Goal: Task Accomplishment & Management: Use online tool/utility

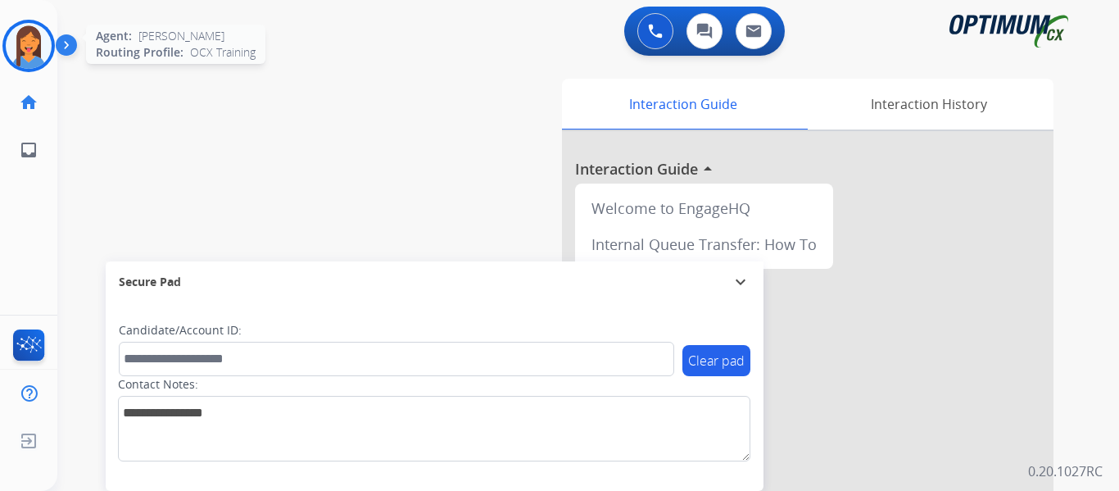
click at [17, 43] on img at bounding box center [29, 46] width 46 height 46
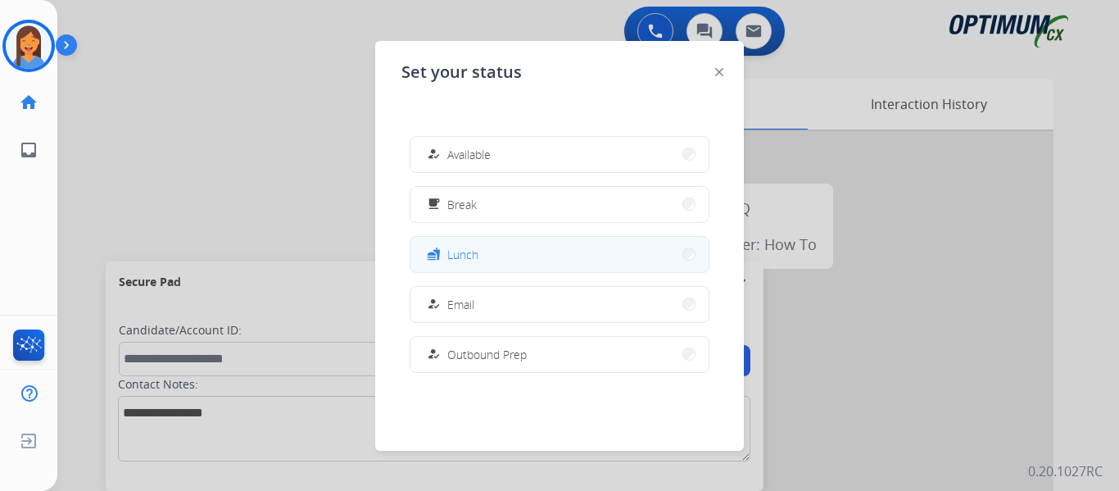
click at [477, 256] on span "Lunch" at bounding box center [462, 254] width 31 height 17
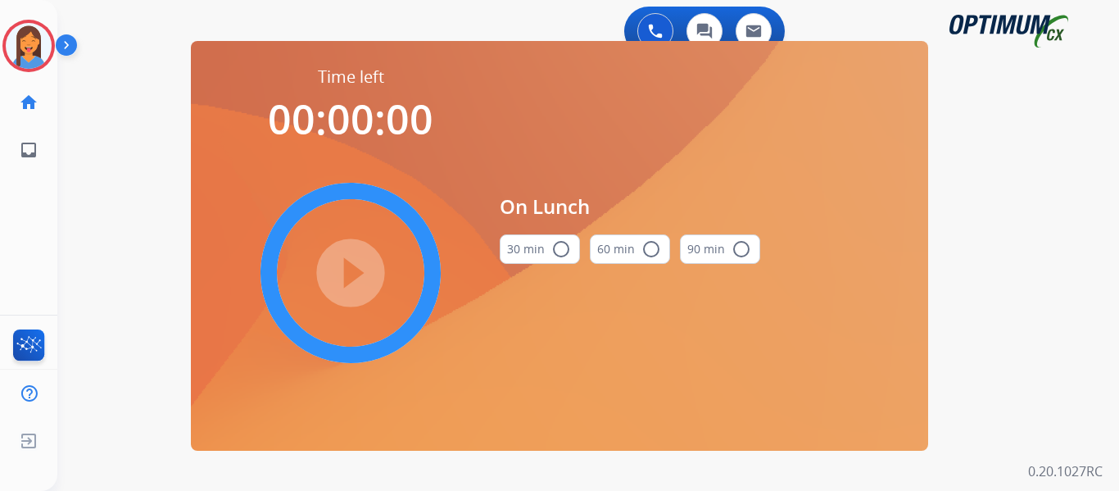
click at [557, 240] on mat-icon "radio_button_unchecked" at bounding box center [561, 249] width 20 height 20
click at [358, 263] on mat-icon "play_circle_filled" at bounding box center [351, 273] width 20 height 20
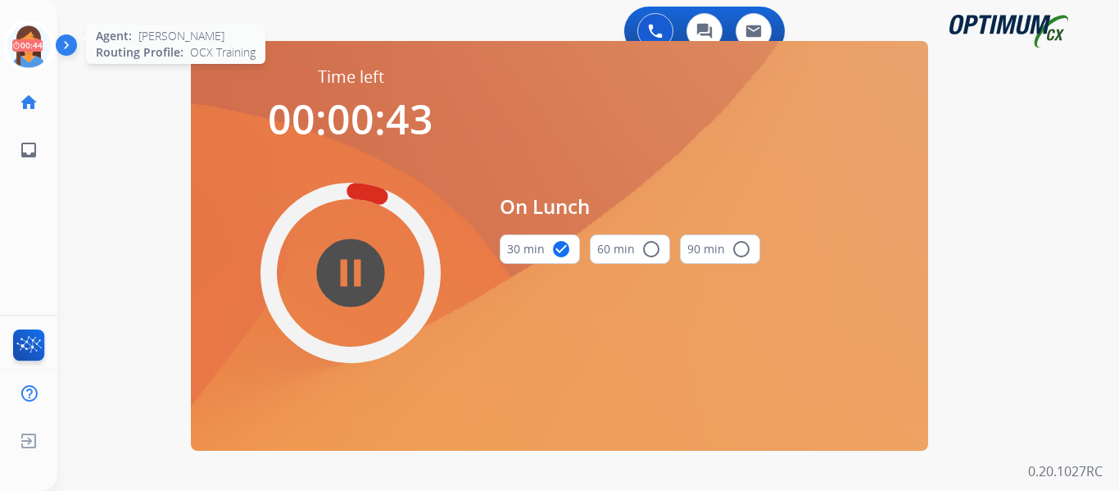
click at [28, 43] on icon at bounding box center [28, 46] width 53 height 53
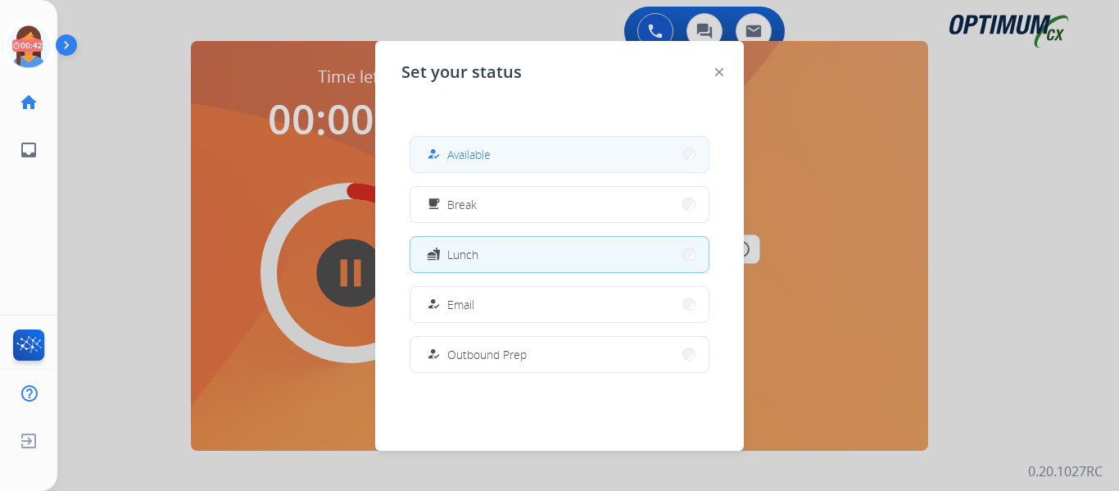
click at [514, 162] on button "how_to_reg Available" at bounding box center [559, 154] width 298 height 35
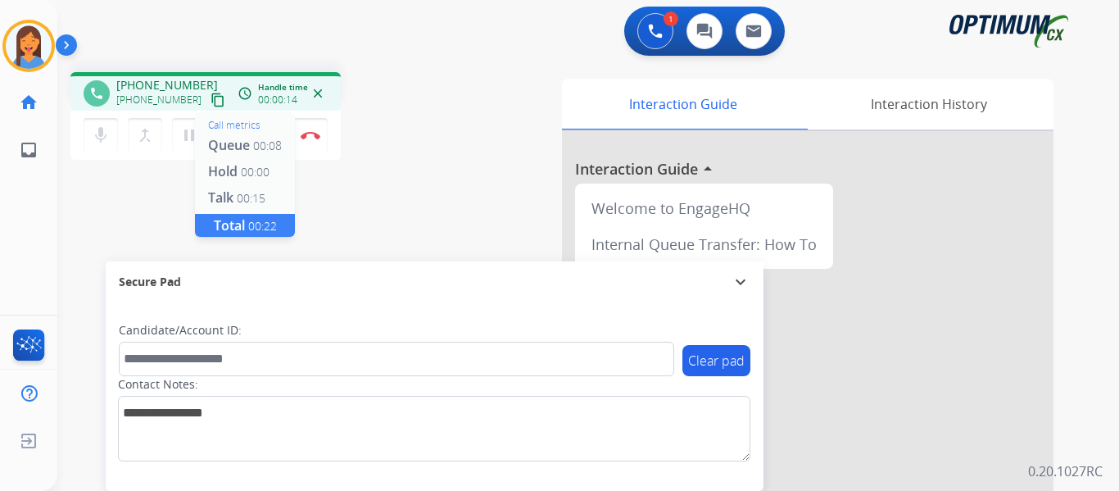
drag, startPoint x: 204, startPoint y: 98, endPoint x: 236, endPoint y: 100, distance: 32.0
click at [210, 98] on mat-icon "content_copy" at bounding box center [217, 100] width 15 height 15
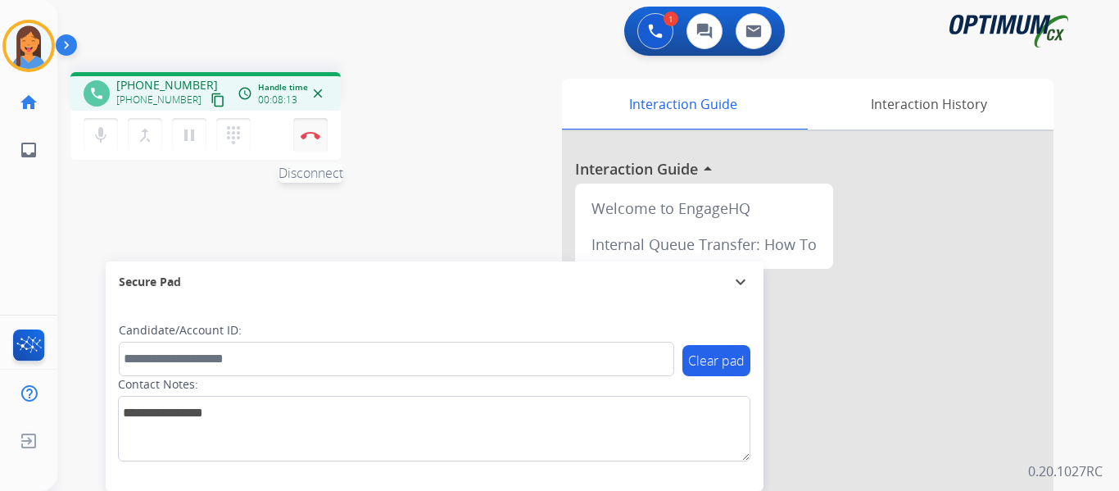
click at [306, 137] on img at bounding box center [311, 135] width 20 height 8
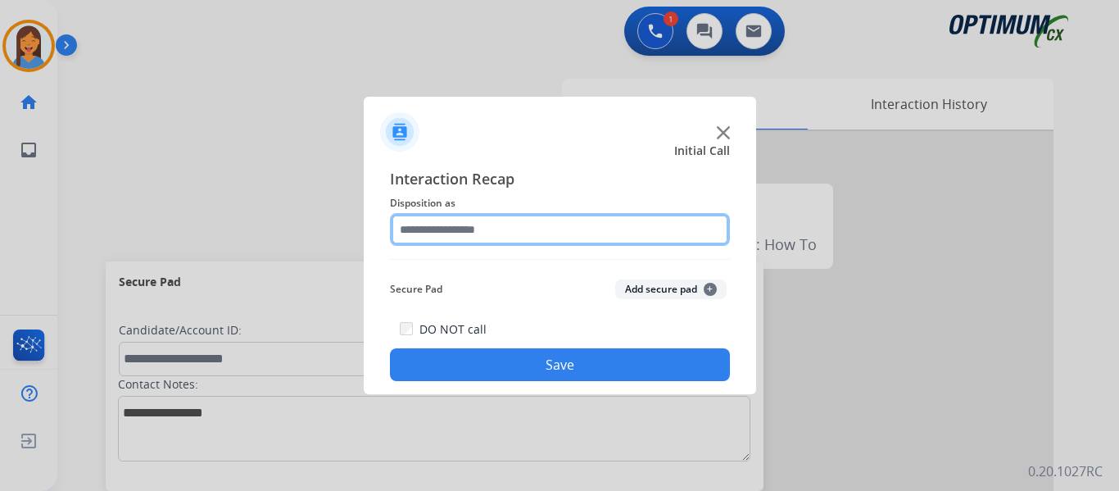
click at [429, 230] on input "text" at bounding box center [560, 229] width 340 height 33
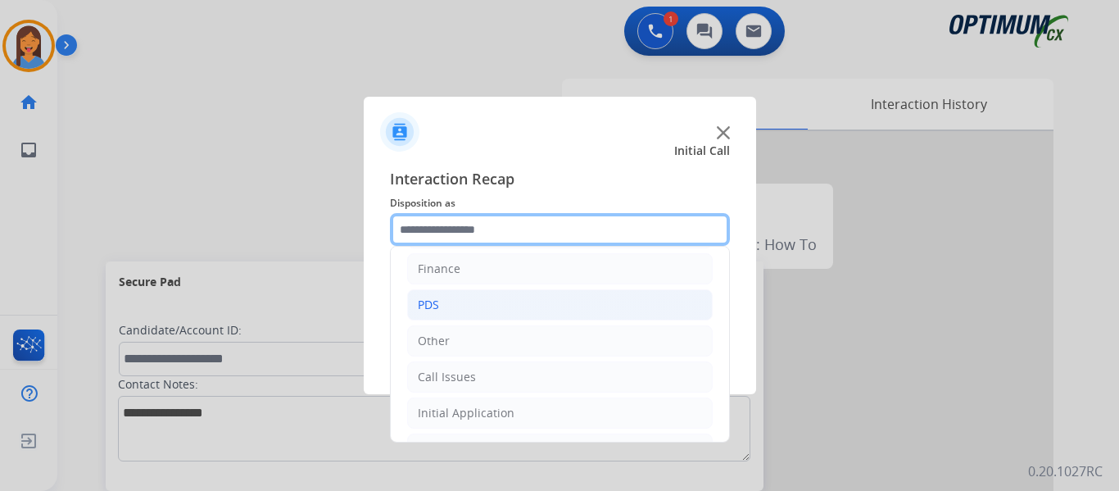
scroll to position [111, 0]
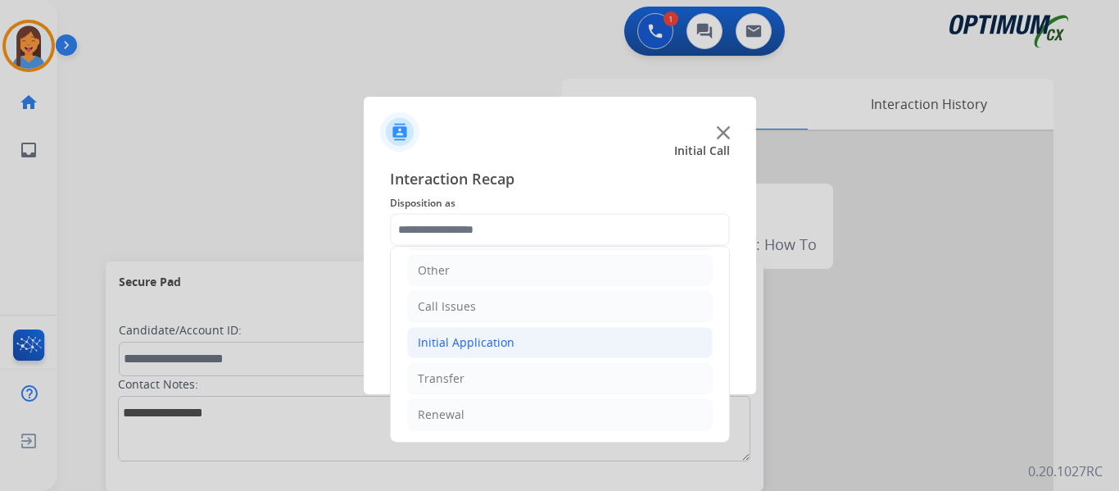
click at [482, 341] on div "Initial Application" at bounding box center [466, 342] width 97 height 16
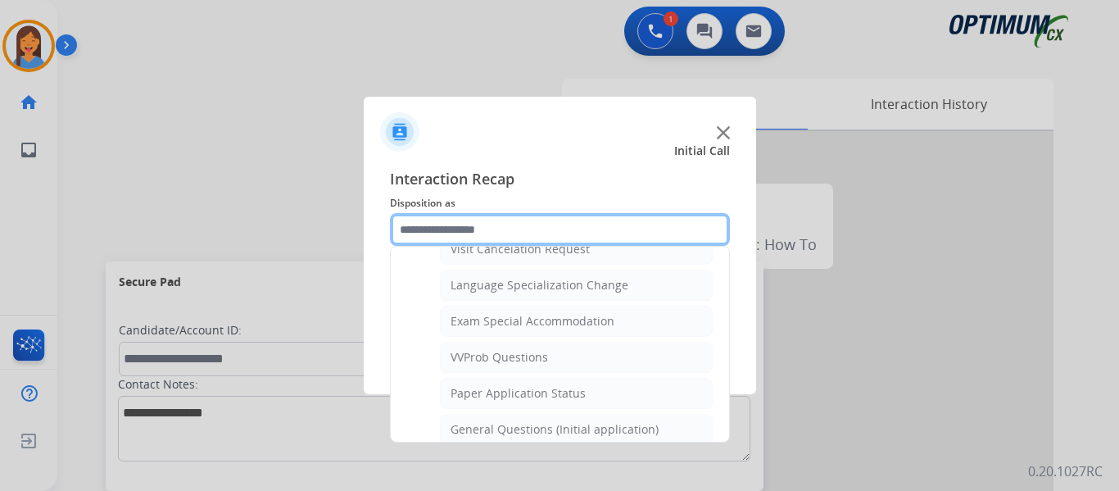
scroll to position [849, 0]
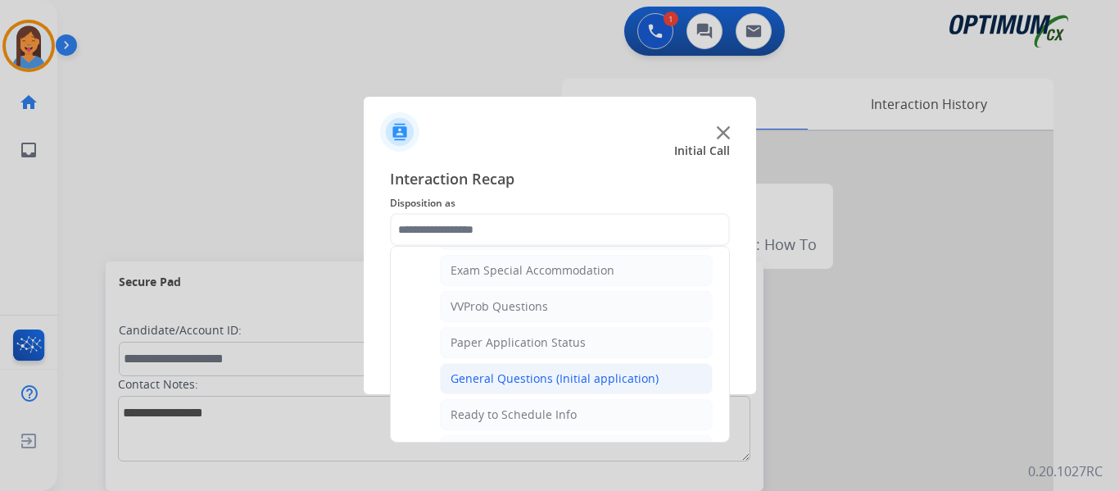
click at [538, 378] on div "General Questions (Initial application)" at bounding box center [554, 378] width 208 height 16
type input "**********"
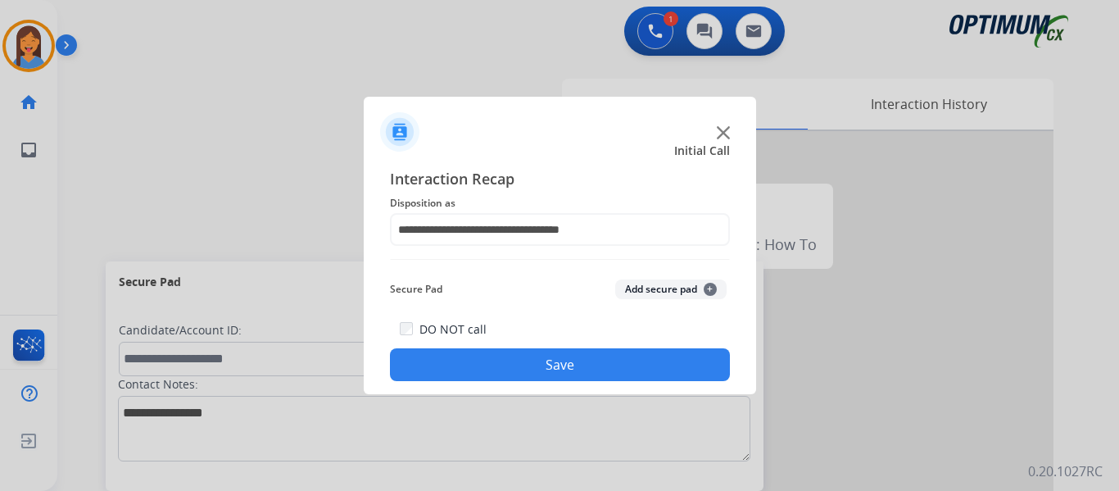
click at [531, 369] on button "Save" at bounding box center [560, 364] width 340 height 33
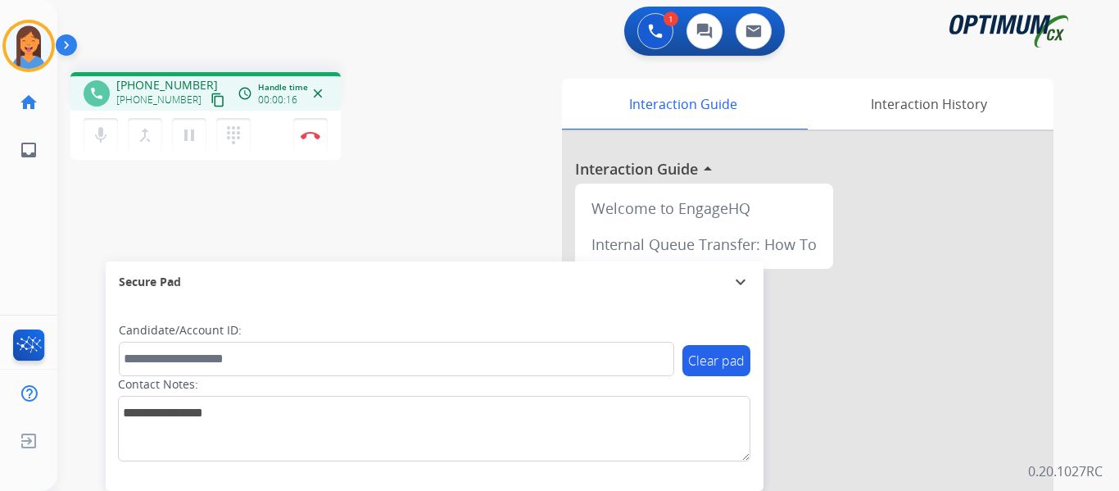
click at [210, 102] on mat-icon "content_copy" at bounding box center [217, 100] width 15 height 15
click at [313, 139] on button "Disconnect" at bounding box center [310, 135] width 34 height 34
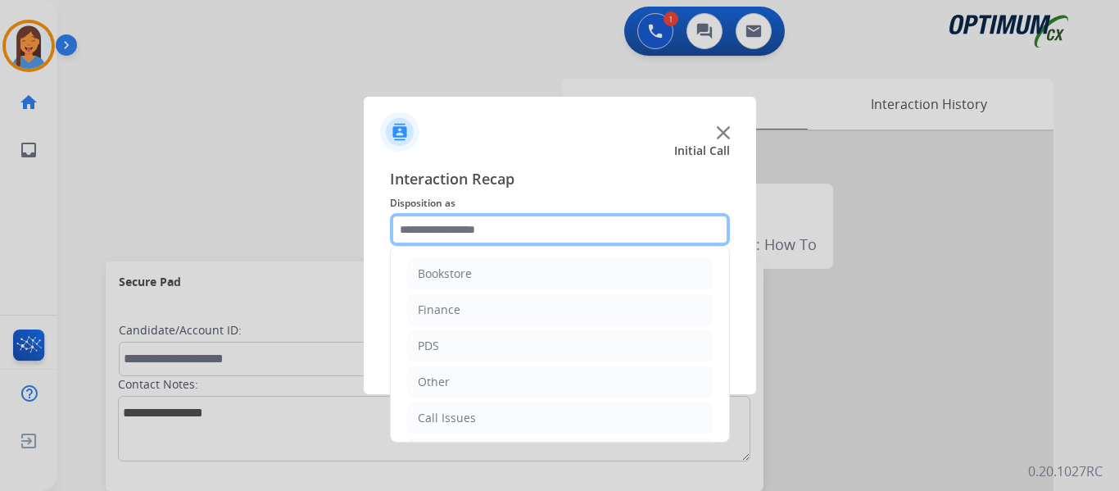
click at [477, 231] on input "text" at bounding box center [560, 229] width 340 height 33
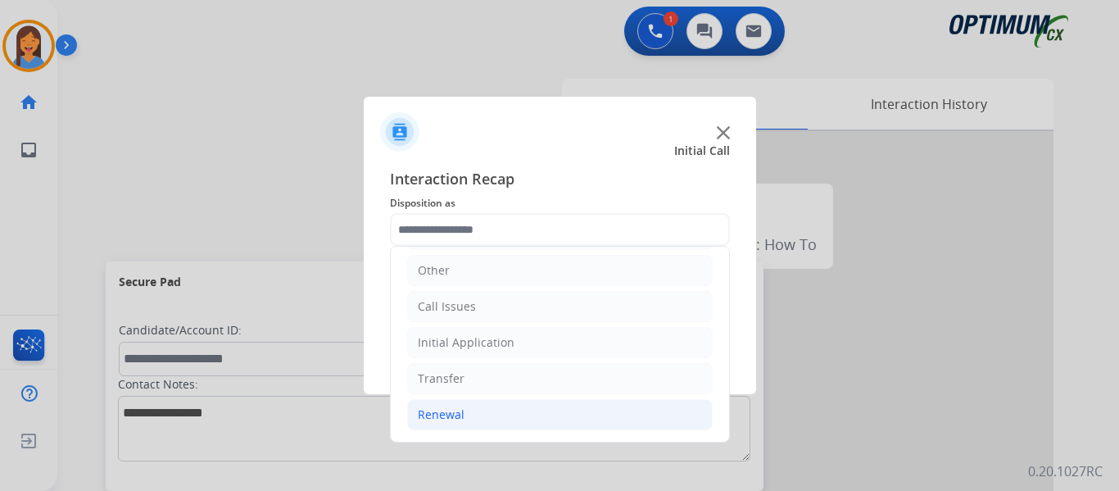
click at [446, 419] on div "Renewal" at bounding box center [441, 414] width 47 height 16
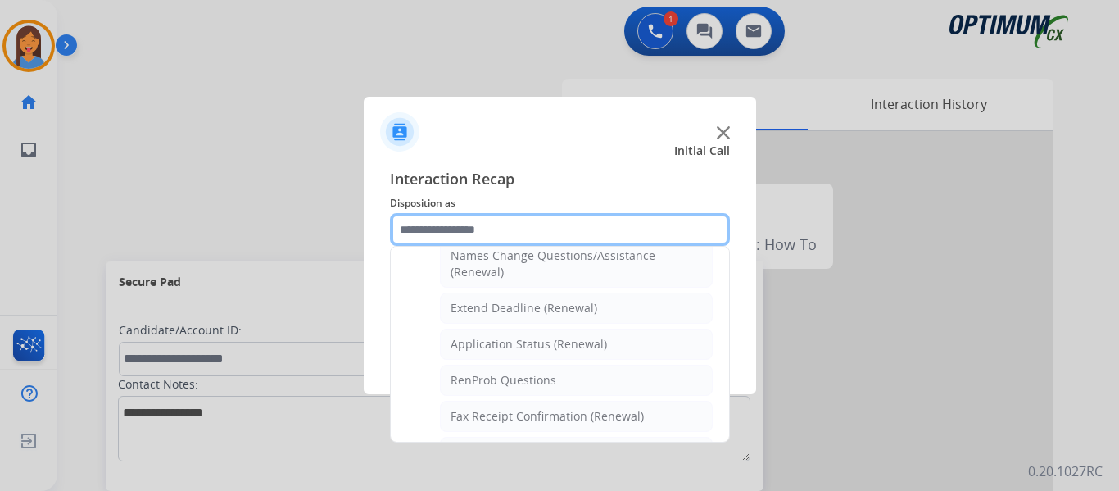
scroll to position [357, 0]
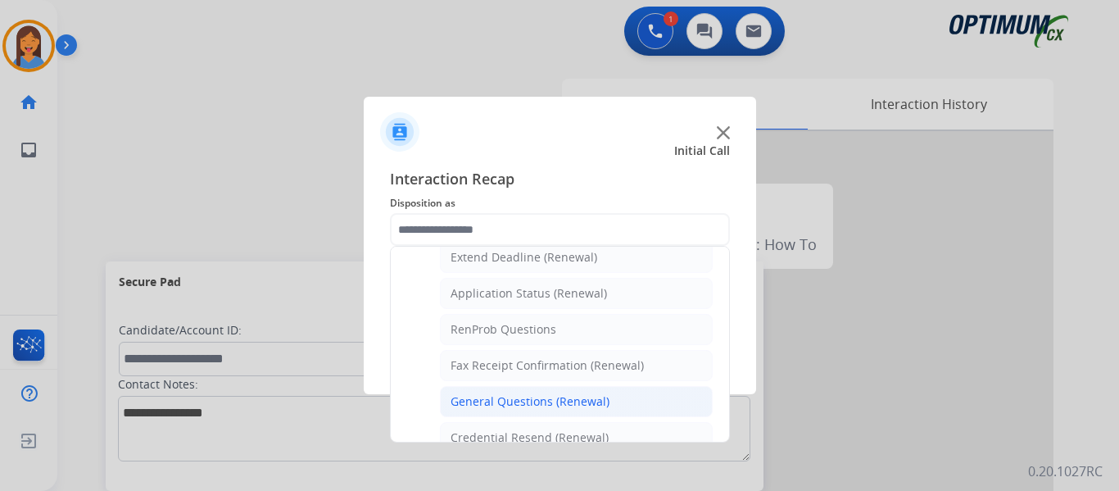
click at [515, 401] on div "General Questions (Renewal)" at bounding box center [529, 401] width 159 height 16
type input "**********"
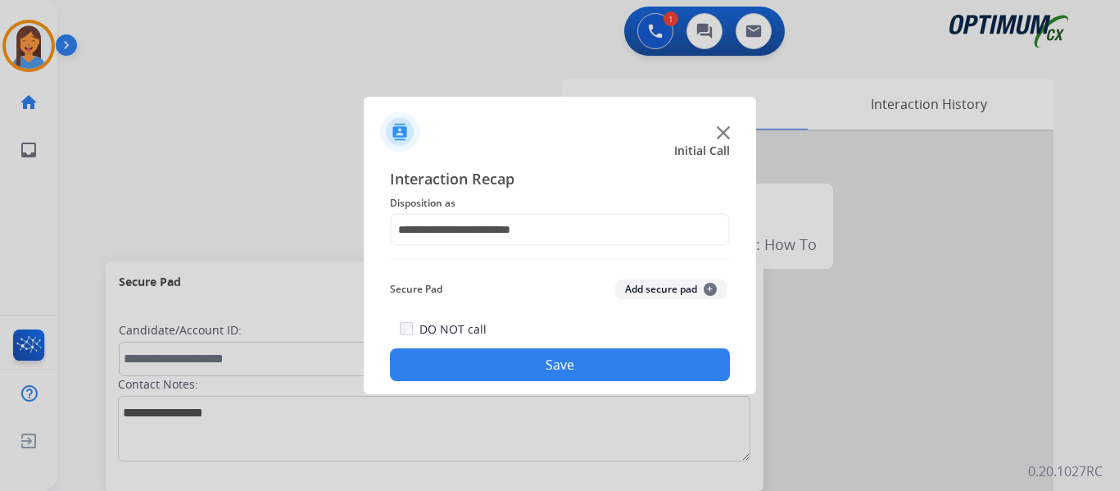
click at [509, 379] on button "Save" at bounding box center [560, 364] width 340 height 33
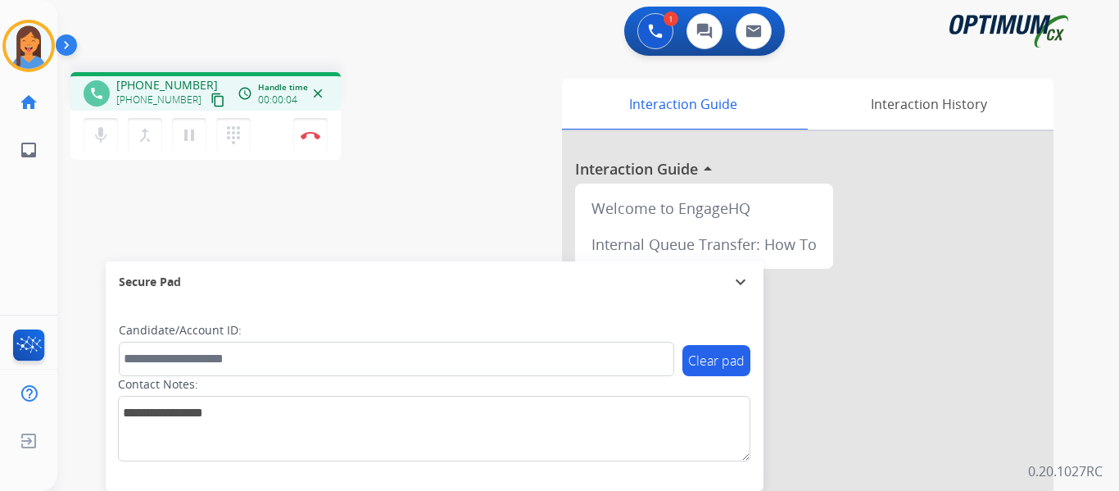
click at [210, 102] on mat-icon "content_copy" at bounding box center [217, 100] width 15 height 15
click at [494, 228] on div "Interaction Guide Interaction History Interaction Guide arrow_drop_up Welcome t…" at bounding box center [768, 410] width 572 height 663
click at [310, 131] on img at bounding box center [311, 135] width 20 height 8
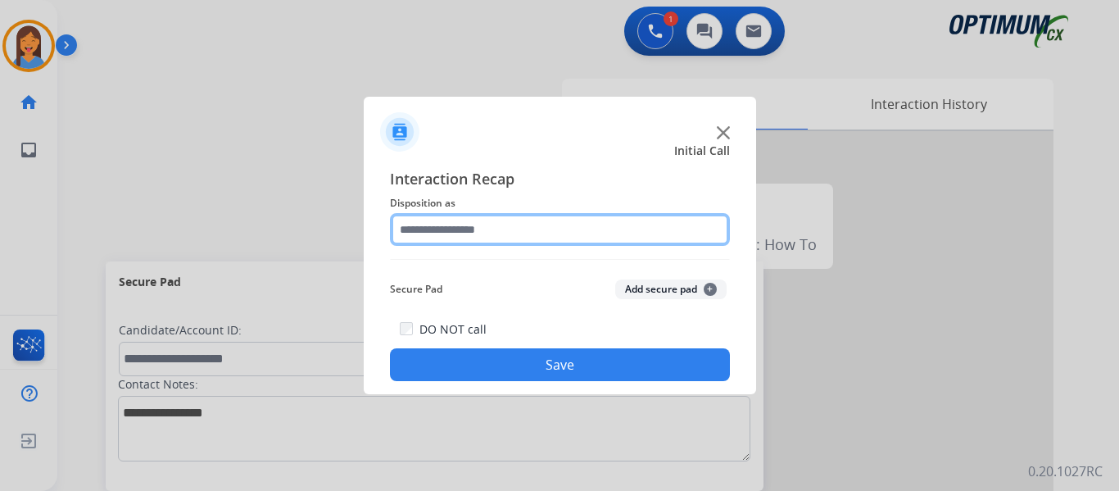
click at [440, 233] on input "text" at bounding box center [560, 229] width 340 height 33
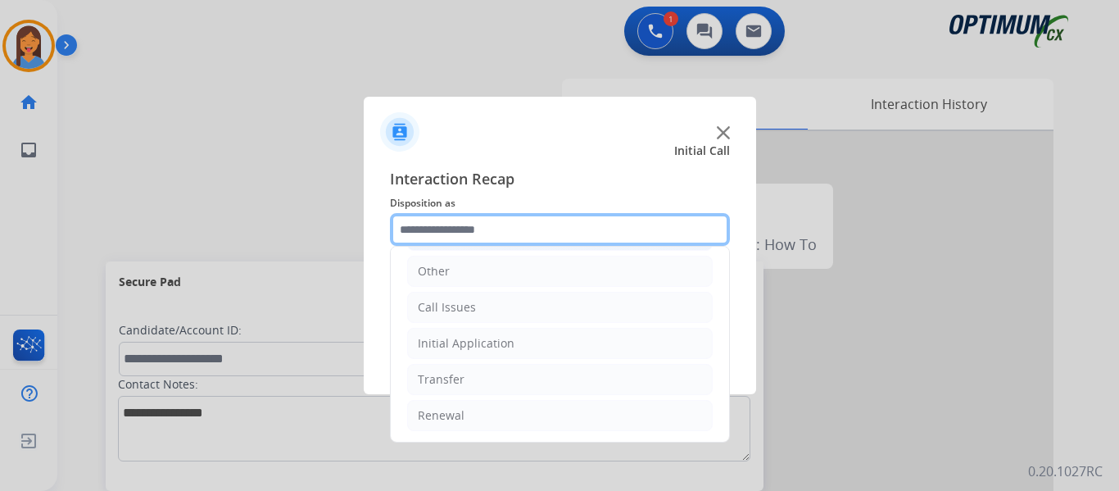
scroll to position [111, 0]
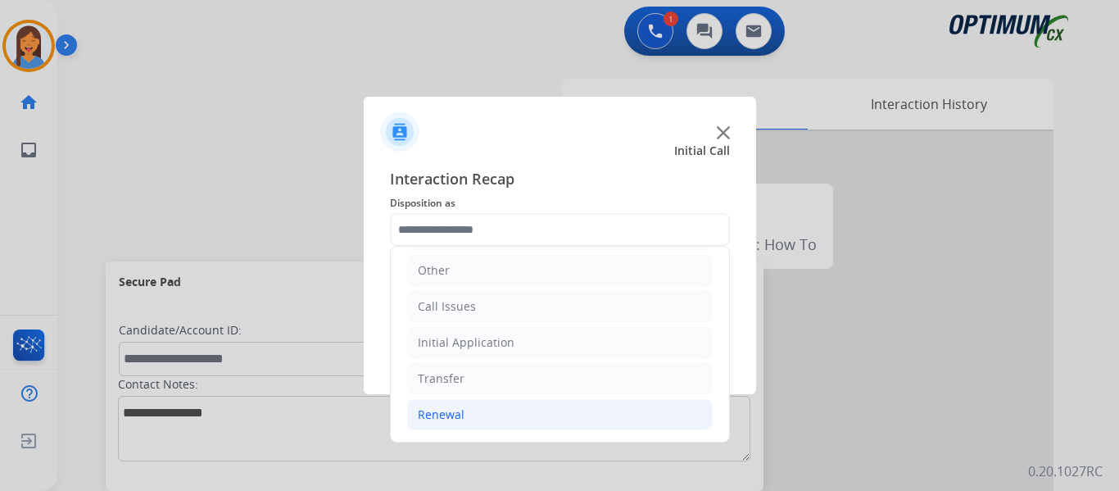
click at [449, 414] on div "Renewal" at bounding box center [441, 414] width 47 height 16
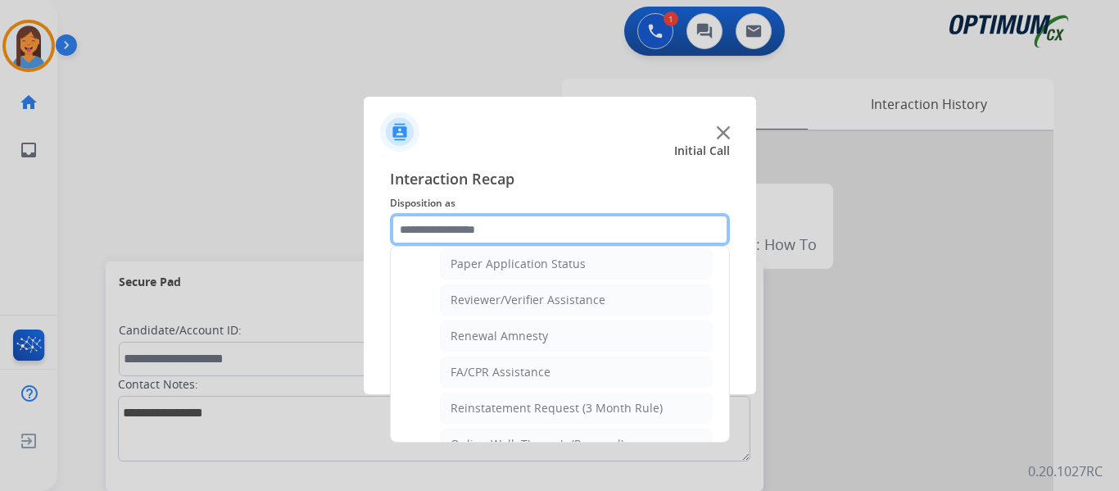
scroll to position [632, 0]
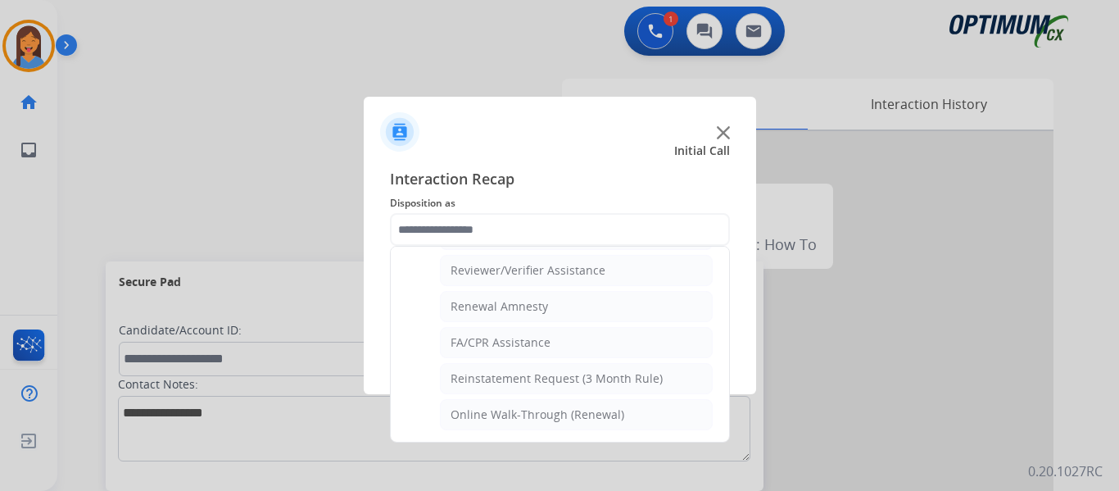
click at [457, 413] on div "Online Walk-Through (Renewal)" at bounding box center [537, 414] width 174 height 16
type input "**********"
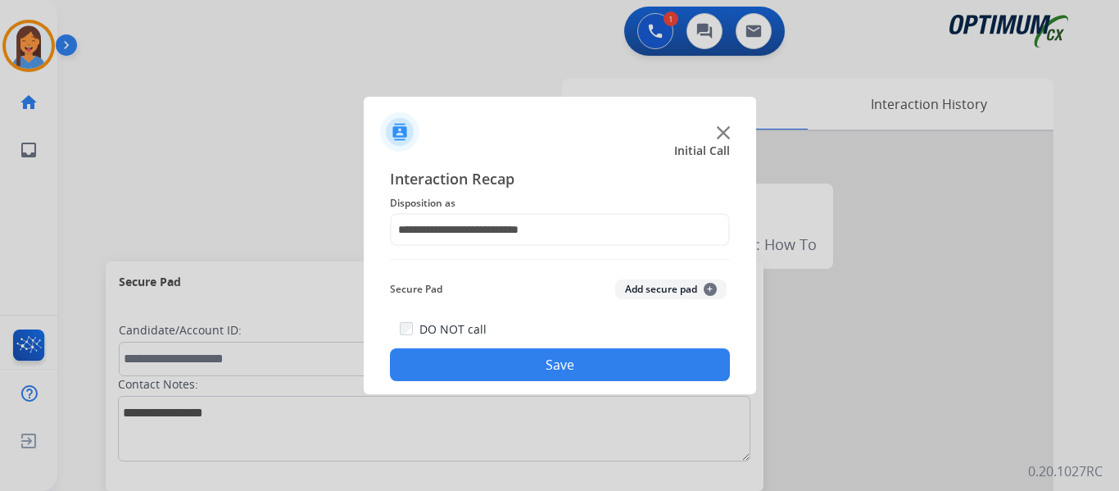
click at [490, 362] on button "Save" at bounding box center [560, 364] width 340 height 33
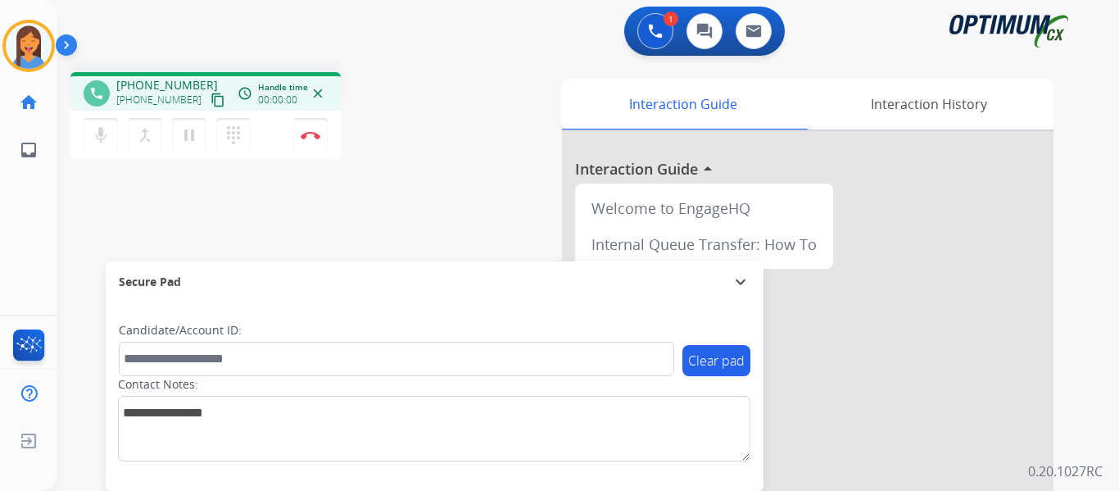
click at [210, 104] on mat-icon "content_copy" at bounding box center [217, 100] width 15 height 15
click at [319, 138] on img at bounding box center [311, 135] width 20 height 8
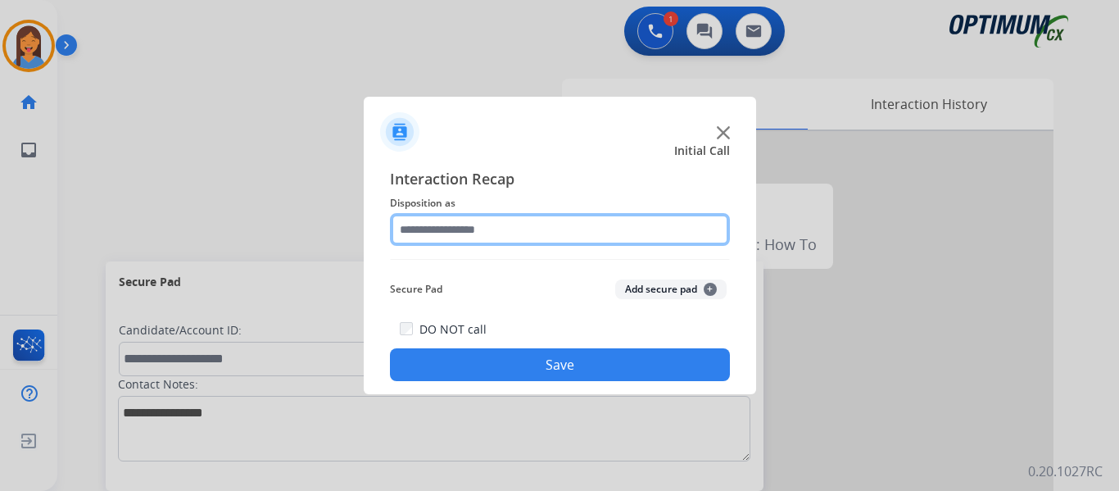
click at [528, 242] on input "text" at bounding box center [560, 229] width 340 height 33
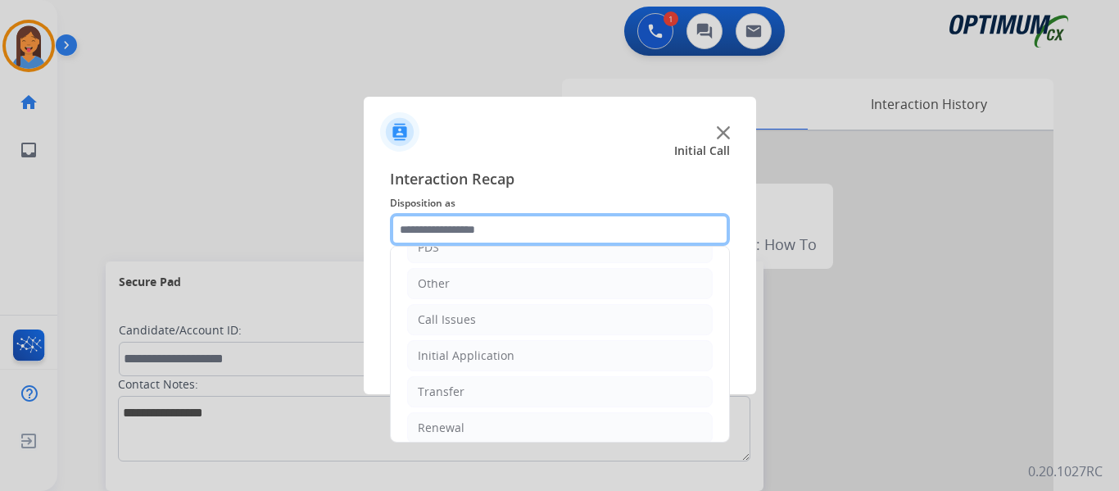
scroll to position [111, 0]
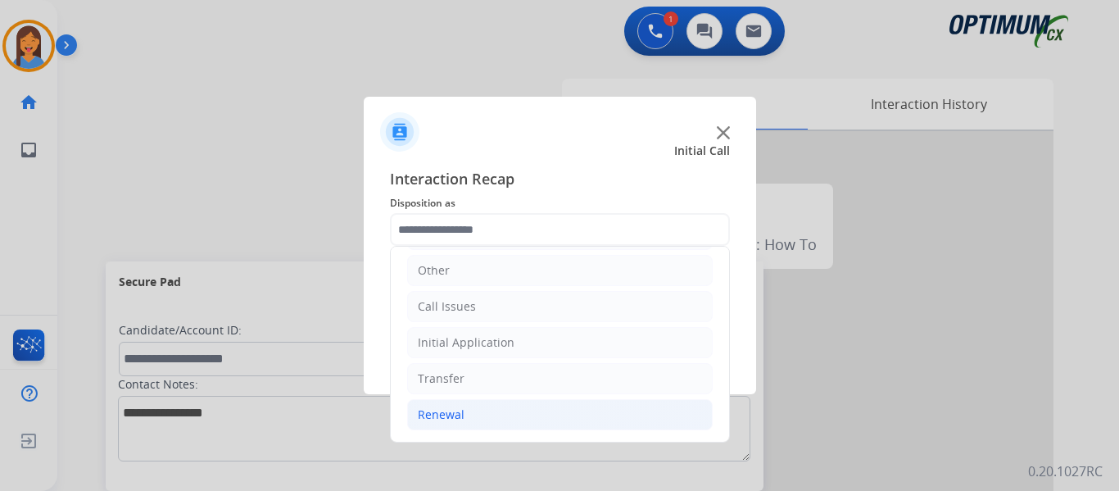
click at [438, 414] on div "Renewal" at bounding box center [441, 414] width 47 height 16
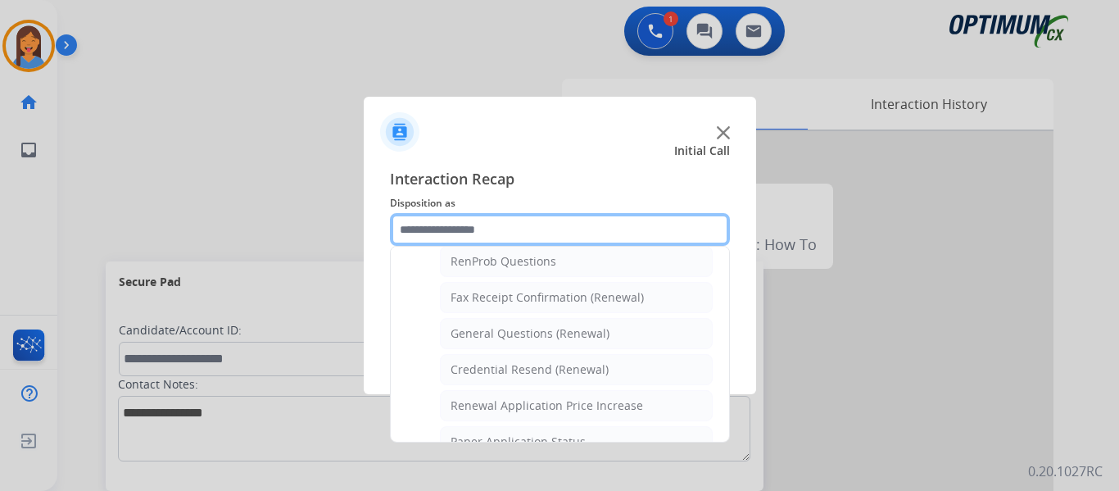
scroll to position [439, 0]
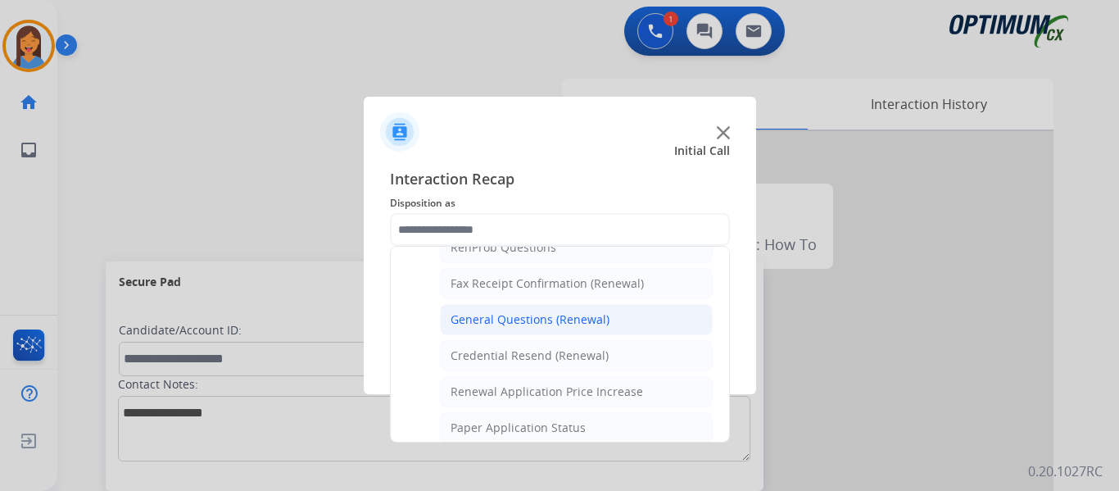
click at [514, 319] on div "General Questions (Renewal)" at bounding box center [529, 319] width 159 height 16
type input "**********"
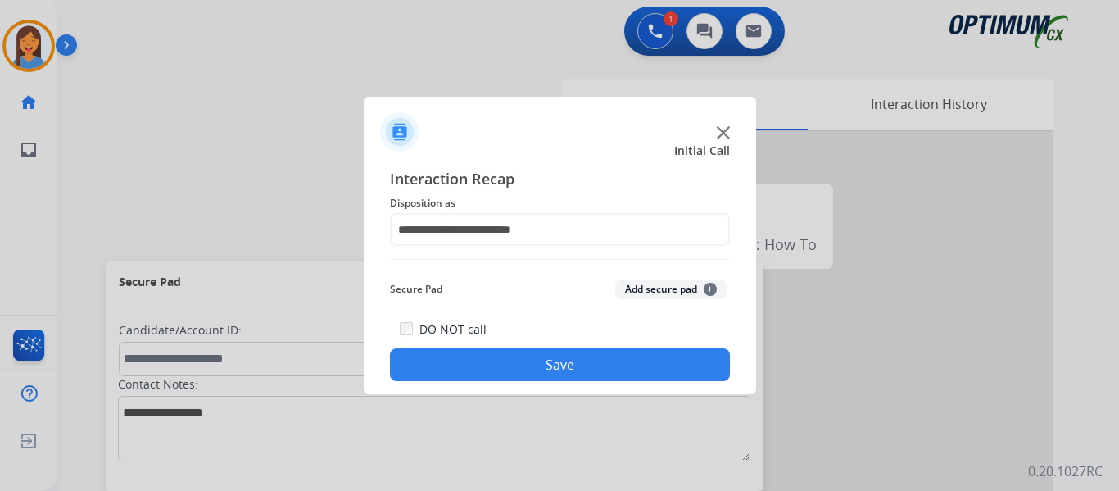
click at [510, 364] on button "Save" at bounding box center [560, 364] width 340 height 33
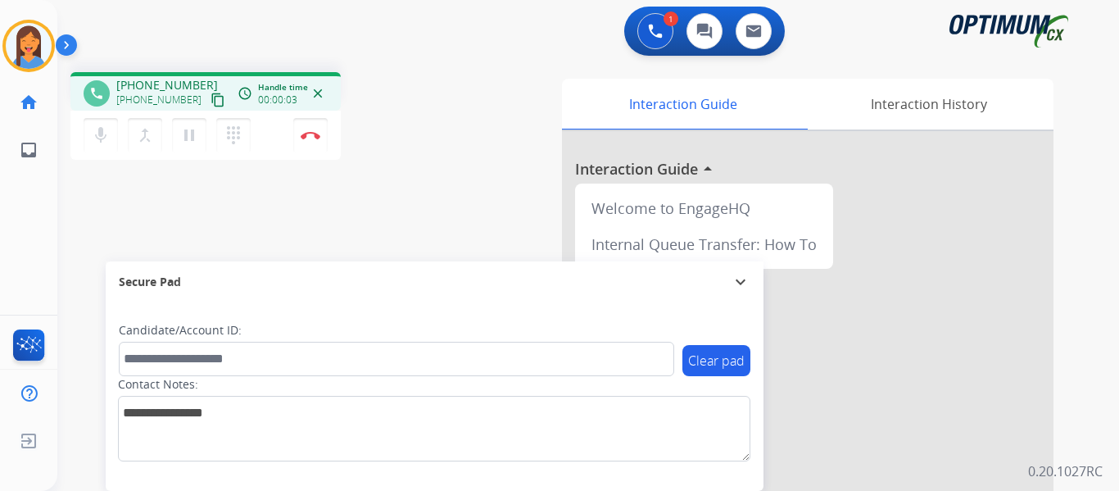
click at [210, 97] on mat-icon "content_copy" at bounding box center [217, 100] width 15 height 15
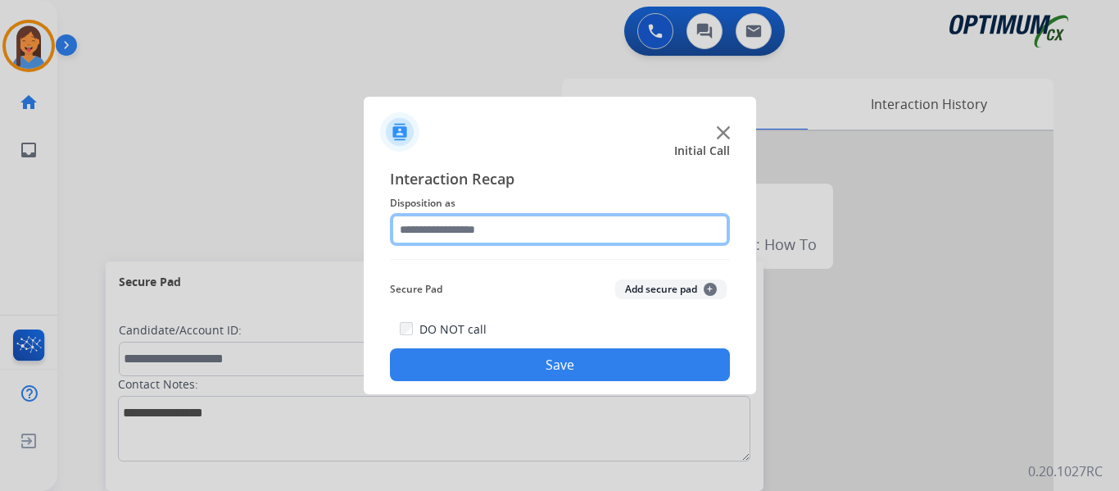
click at [484, 229] on input "text" at bounding box center [560, 229] width 340 height 33
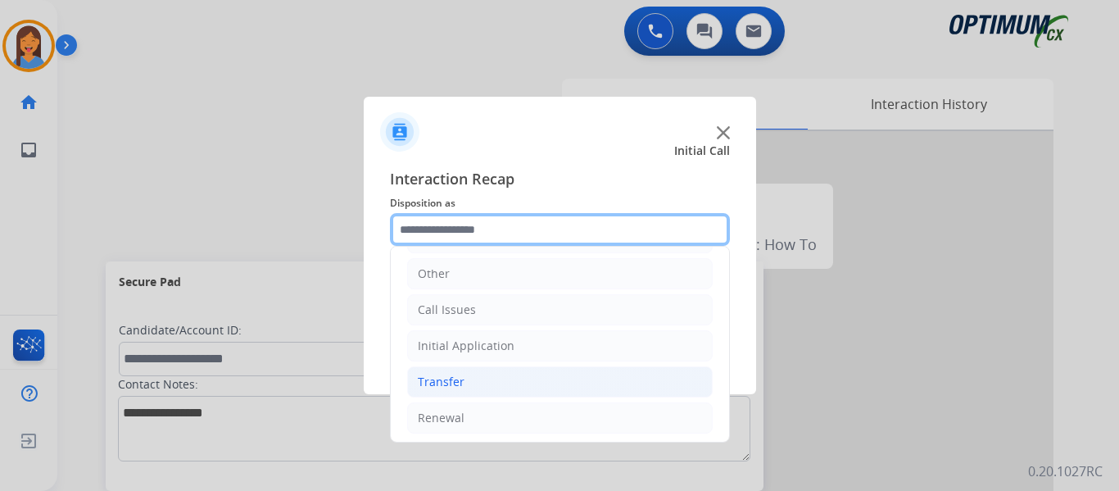
scroll to position [111, 0]
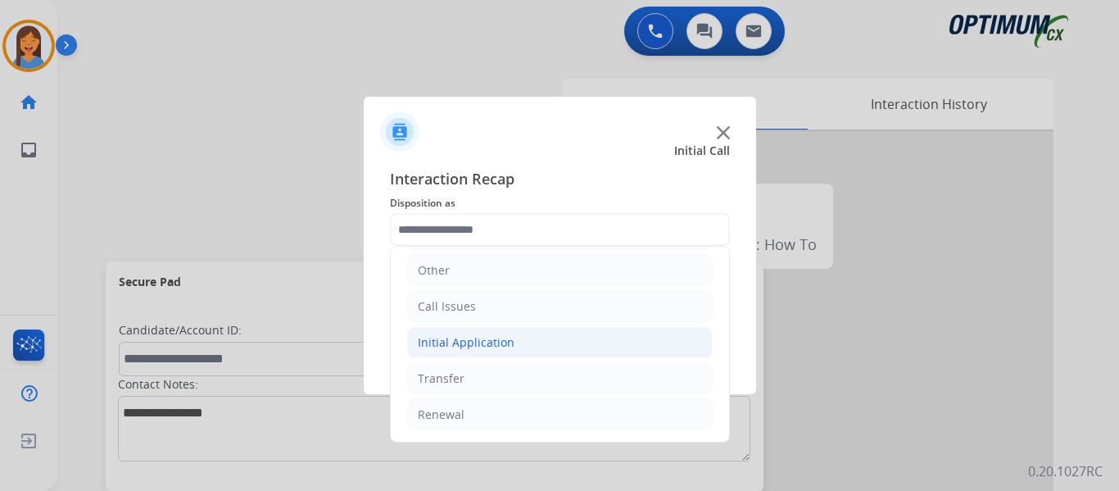
click at [455, 342] on div "Initial Application" at bounding box center [466, 342] width 97 height 16
click at [489, 414] on div "Appeals" at bounding box center [472, 414] width 44 height 16
type input "*******"
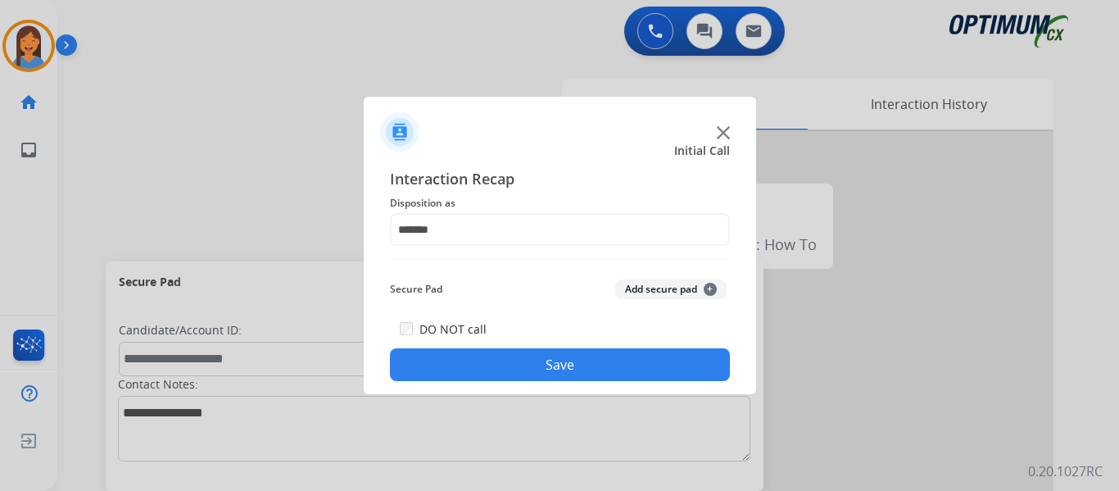
click at [546, 372] on button "Save" at bounding box center [560, 364] width 340 height 33
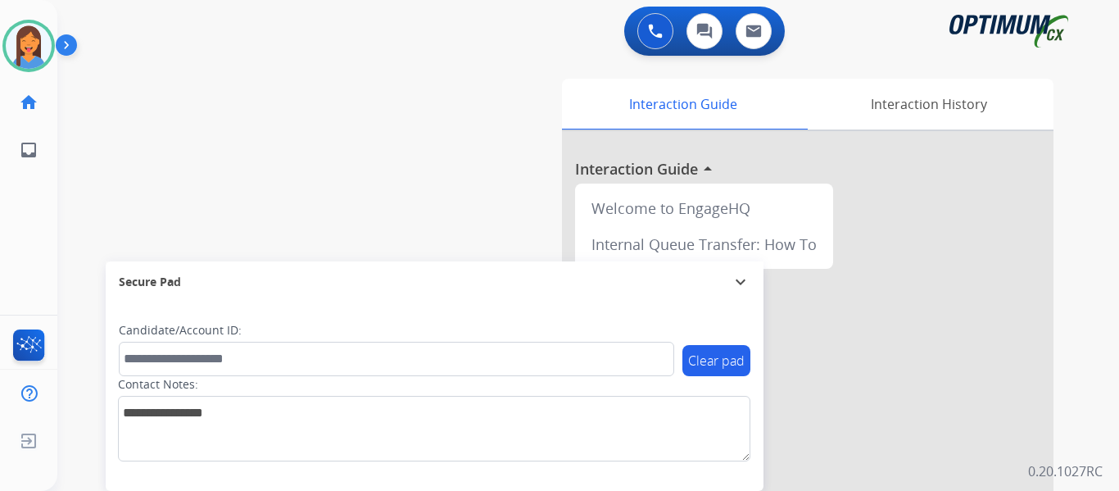
click at [1087, 350] on div "0 Voice Interactions 0 Chat Interactions 0 Email Interactions swap_horiz Break …" at bounding box center [587, 245] width 1061 height 491
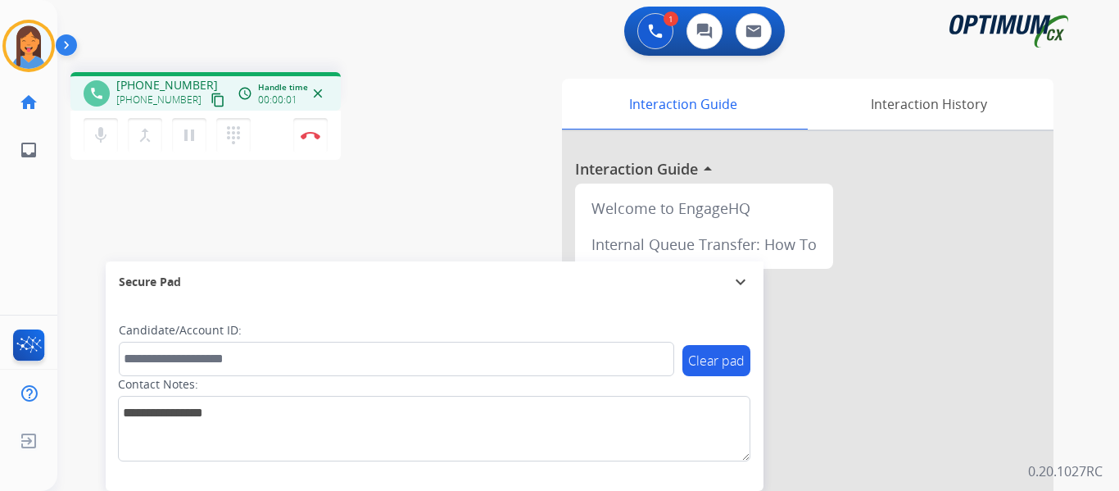
click at [210, 104] on mat-icon "content_copy" at bounding box center [217, 100] width 15 height 15
click at [315, 134] on img at bounding box center [311, 135] width 20 height 8
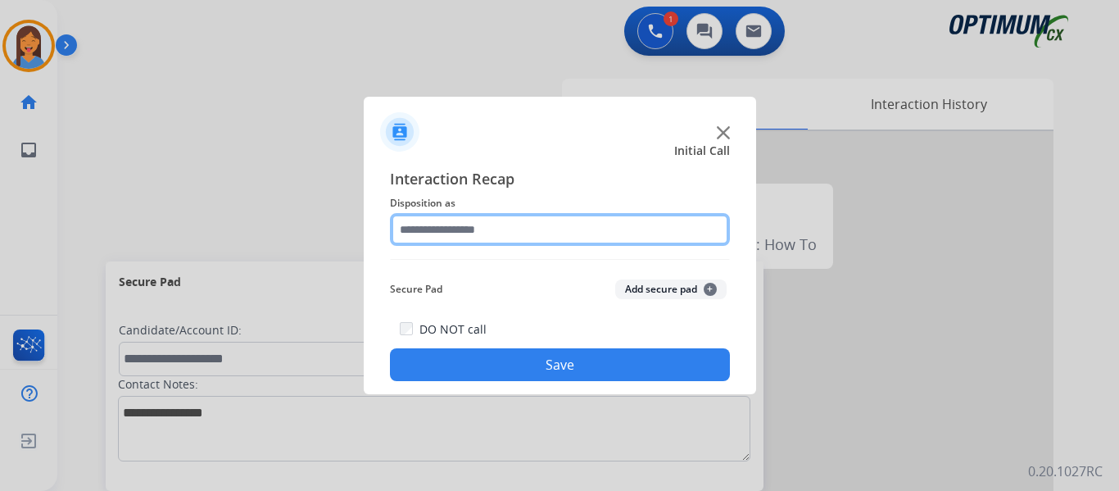
click at [457, 228] on input "text" at bounding box center [560, 229] width 340 height 33
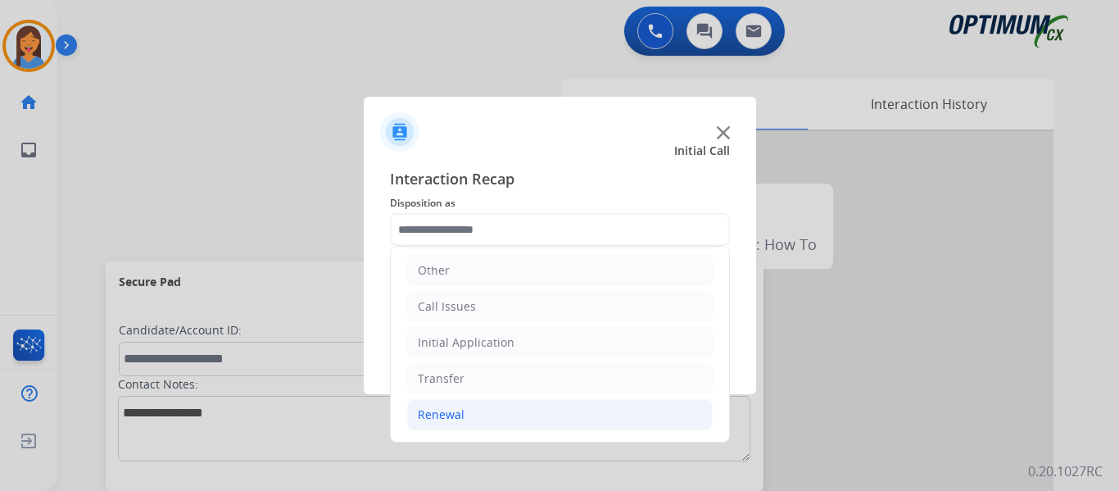
click at [450, 420] on div "Renewal" at bounding box center [441, 414] width 47 height 16
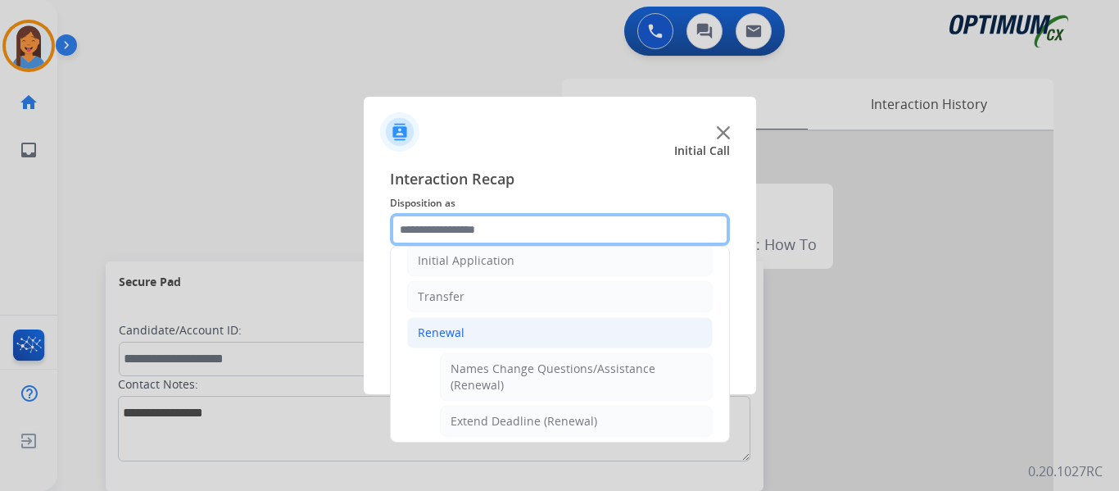
scroll to position [275, 0]
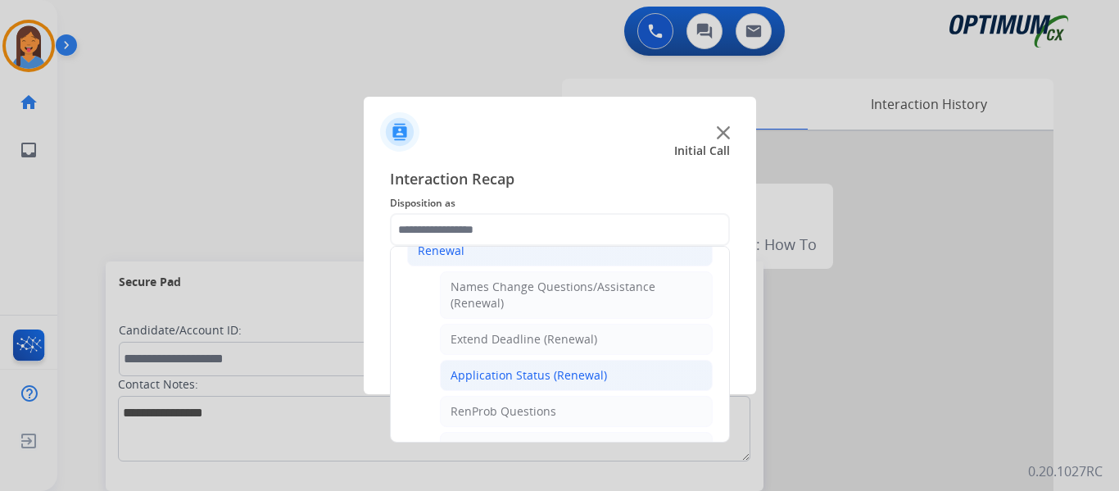
click at [512, 378] on div "Application Status (Renewal)" at bounding box center [528, 375] width 156 height 16
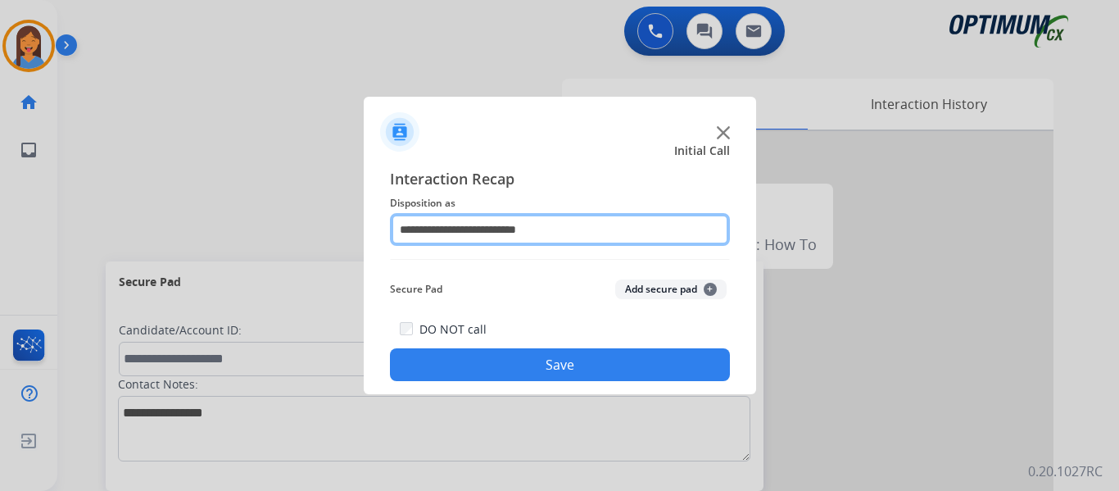
click at [504, 233] on input "**********" at bounding box center [560, 229] width 340 height 33
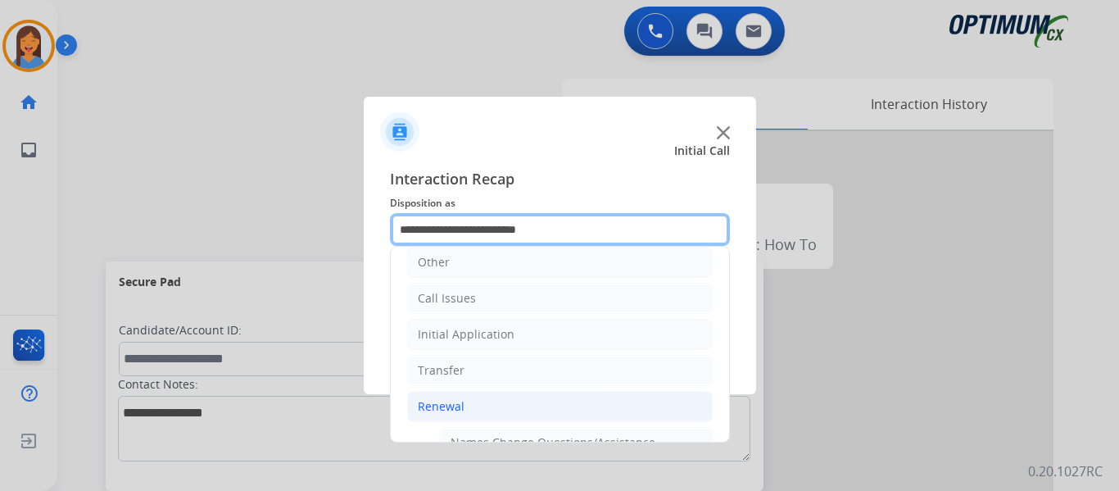
scroll to position [82, 0]
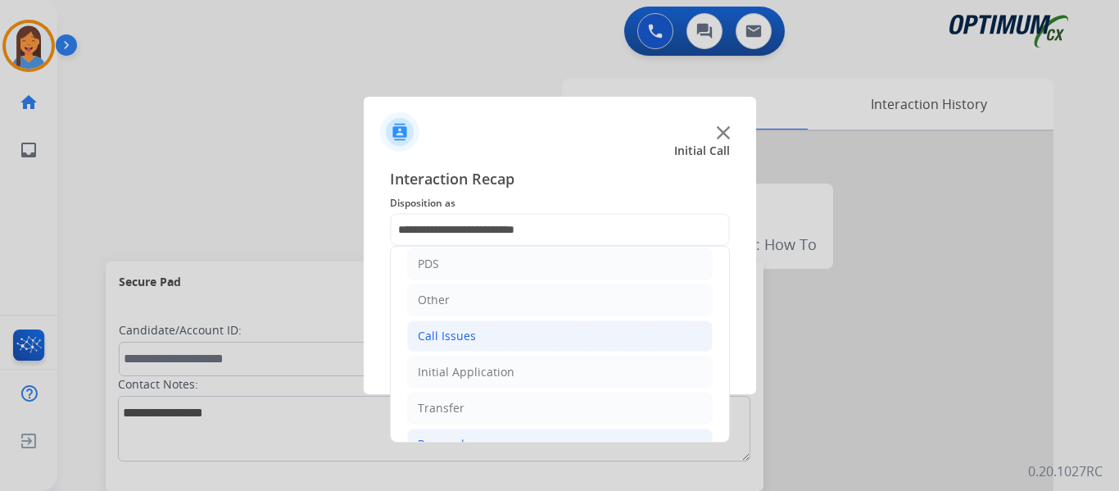
click at [467, 332] on div "Call Issues" at bounding box center [447, 336] width 58 height 16
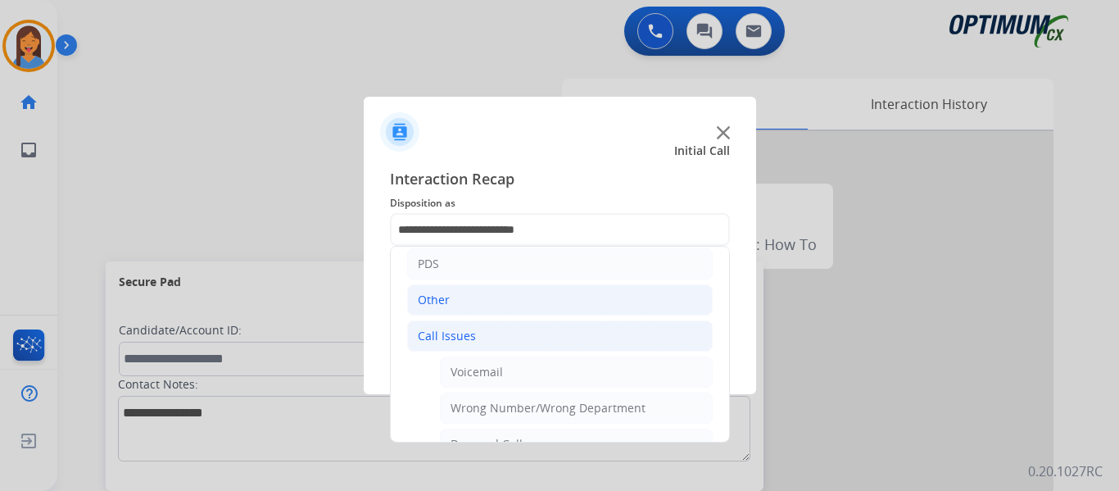
click at [448, 308] on div "Other" at bounding box center [434, 300] width 32 height 16
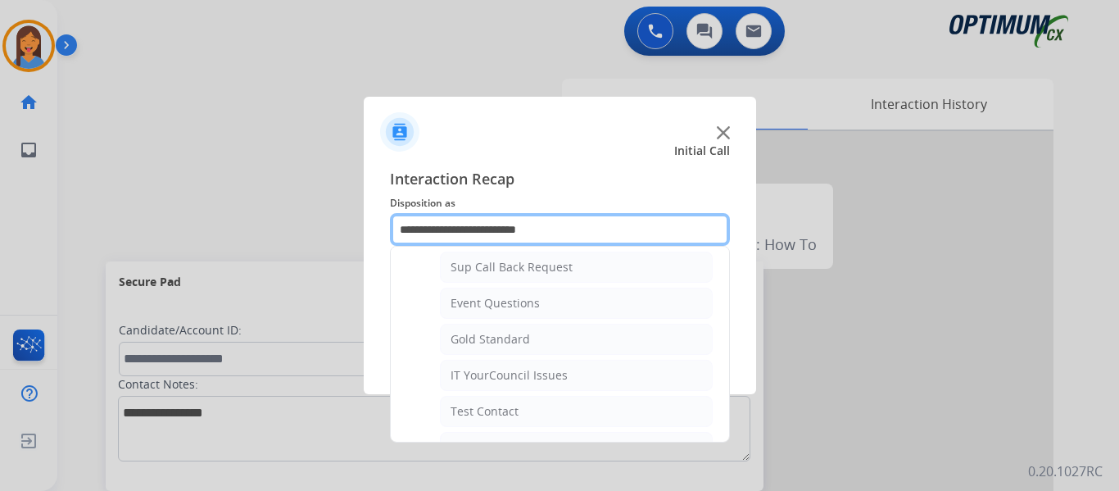
scroll to position [246, 0]
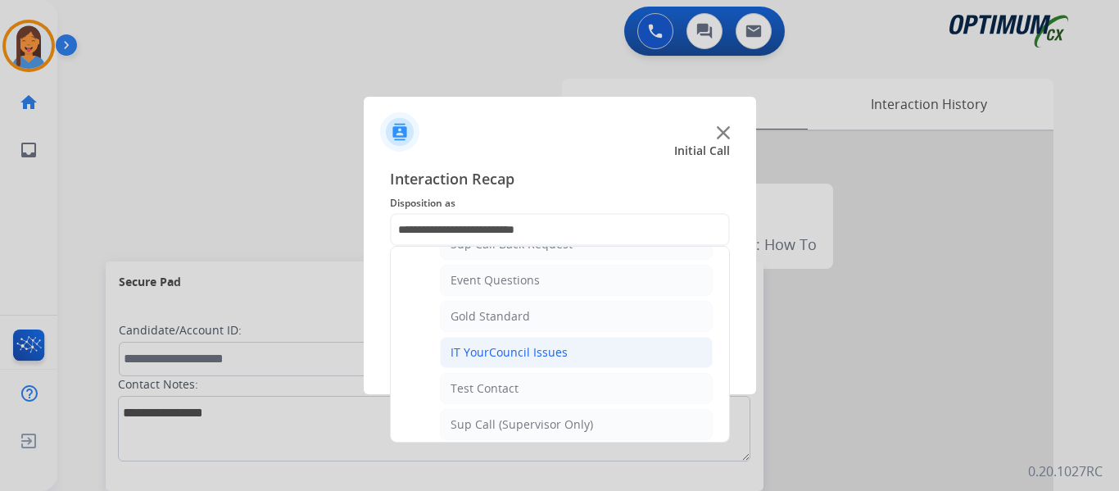
click at [492, 355] on div "IT YourCouncil Issues" at bounding box center [508, 352] width 117 height 16
type input "**********"
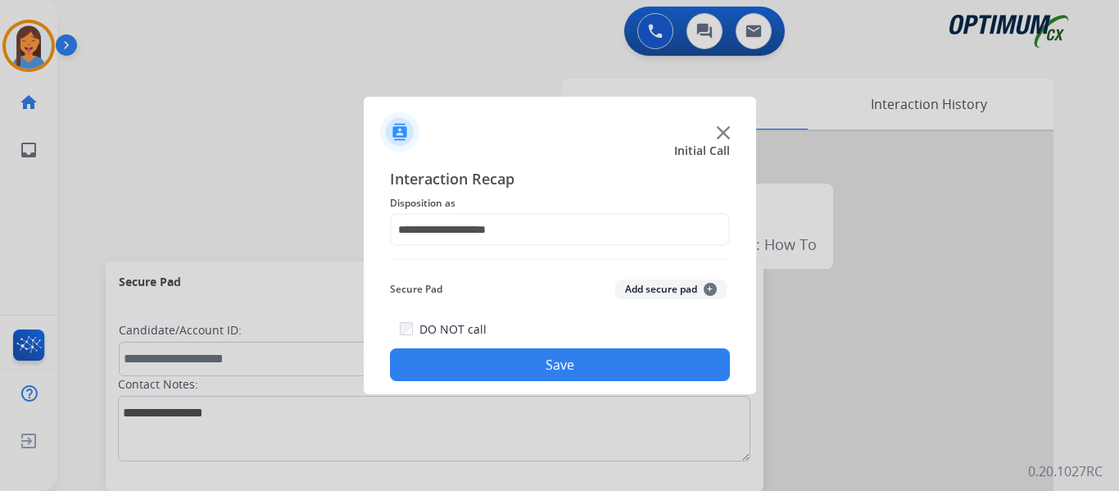
click at [492, 355] on button "Save" at bounding box center [560, 364] width 340 height 33
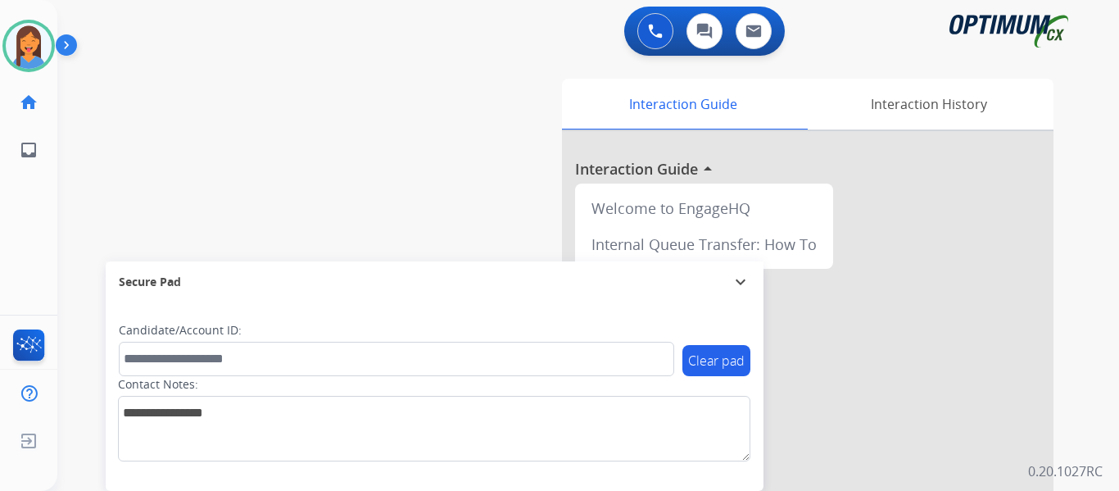
click at [52, 61] on div "Agent: [PERSON_NAME] Profile: OCX Training" at bounding box center [28, 46] width 52 height 52
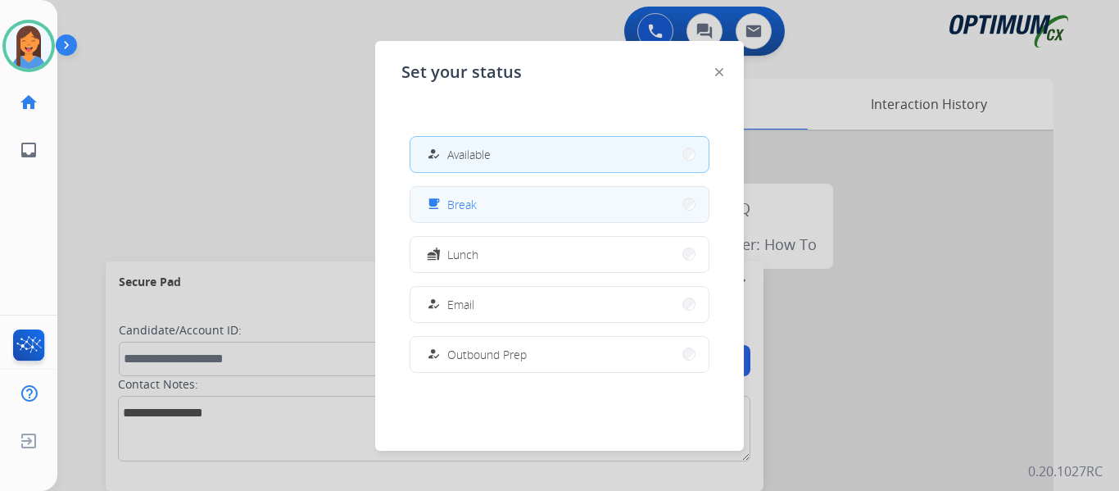
click at [544, 211] on button "free_breakfast Break" at bounding box center [559, 204] width 298 height 35
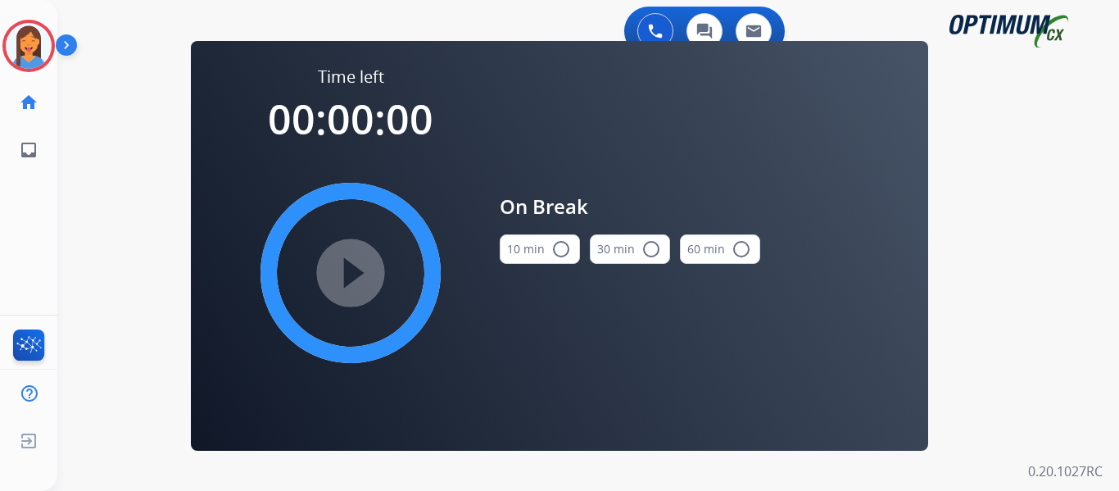
click at [518, 250] on button "10 min radio_button_unchecked" at bounding box center [540, 248] width 80 height 29
click at [341, 283] on mat-icon "play_circle_filled" at bounding box center [351, 273] width 20 height 20
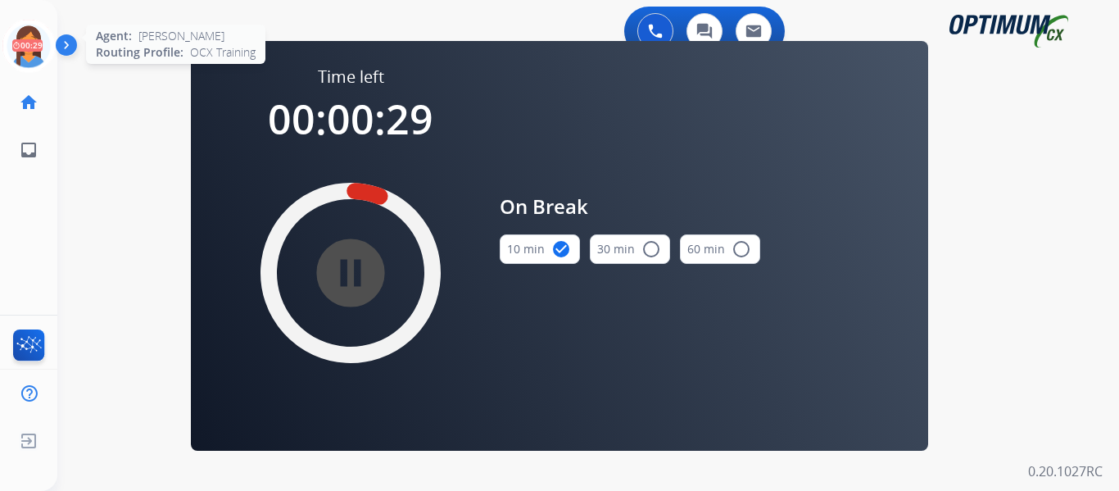
click at [29, 45] on icon at bounding box center [28, 46] width 53 height 53
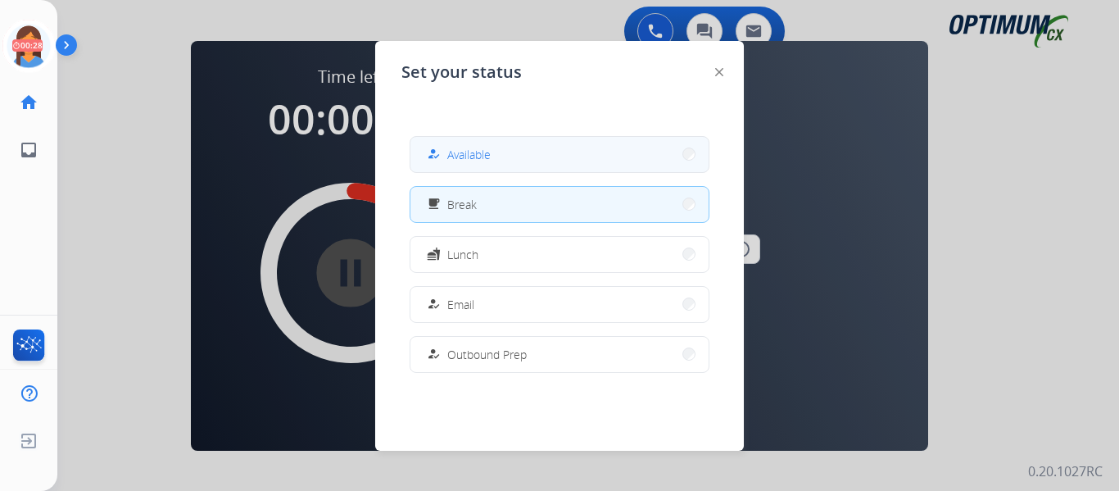
click at [491, 149] on span "Available" at bounding box center [468, 154] width 43 height 17
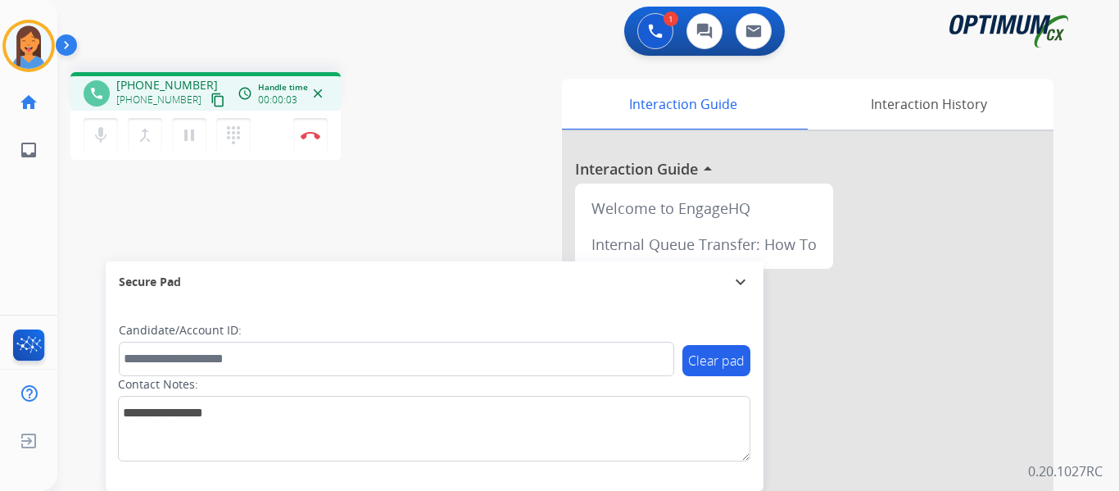
click at [210, 104] on mat-icon "content_copy" at bounding box center [217, 100] width 15 height 15
click at [410, 133] on div "phone [PHONE_NUMBER] [PHONE_NUMBER] content_copy access_time Call metrics Queue…" at bounding box center [272, 118] width 405 height 93
click at [314, 136] on img at bounding box center [311, 135] width 20 height 8
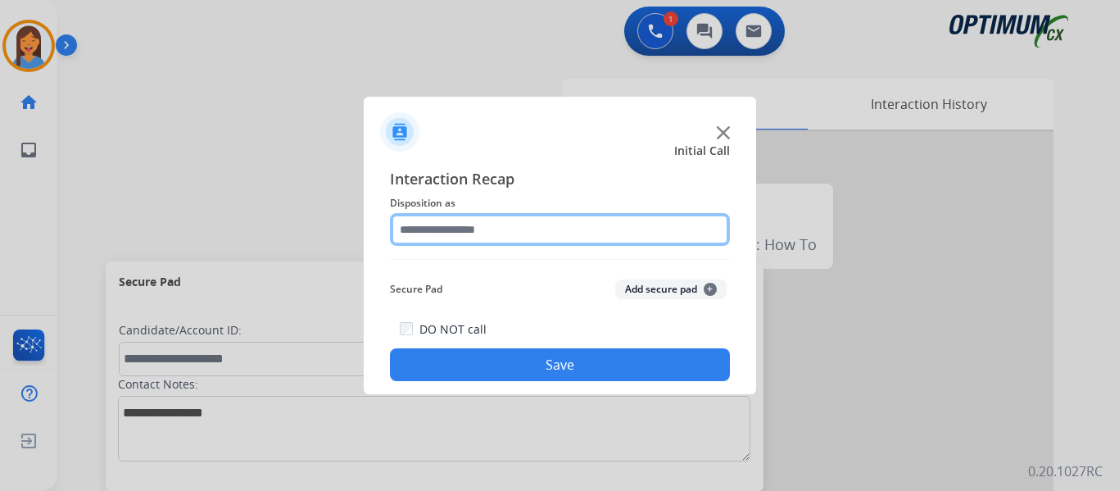
click at [487, 238] on input "text" at bounding box center [560, 229] width 340 height 33
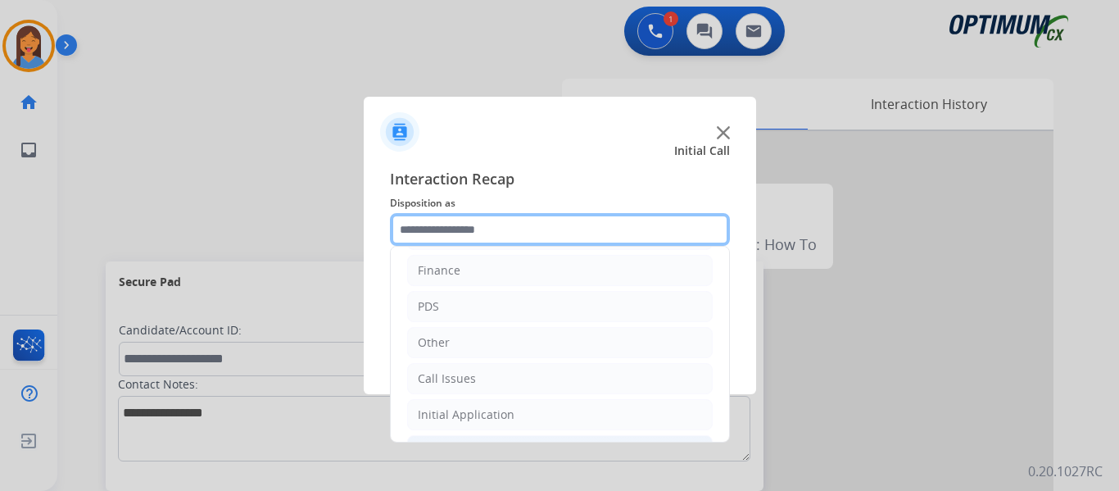
scroll to position [111, 0]
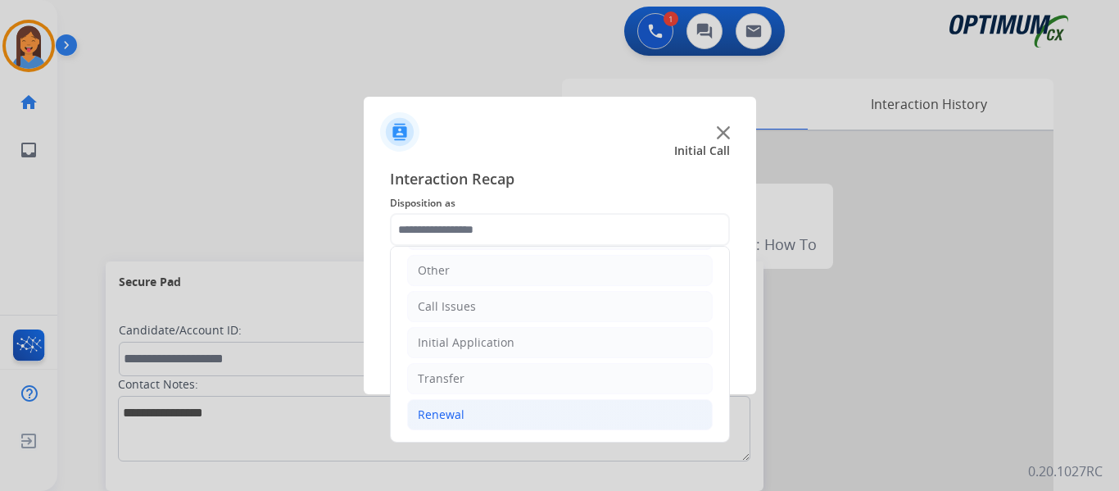
click at [471, 419] on li "Renewal" at bounding box center [560, 414] width 306 height 31
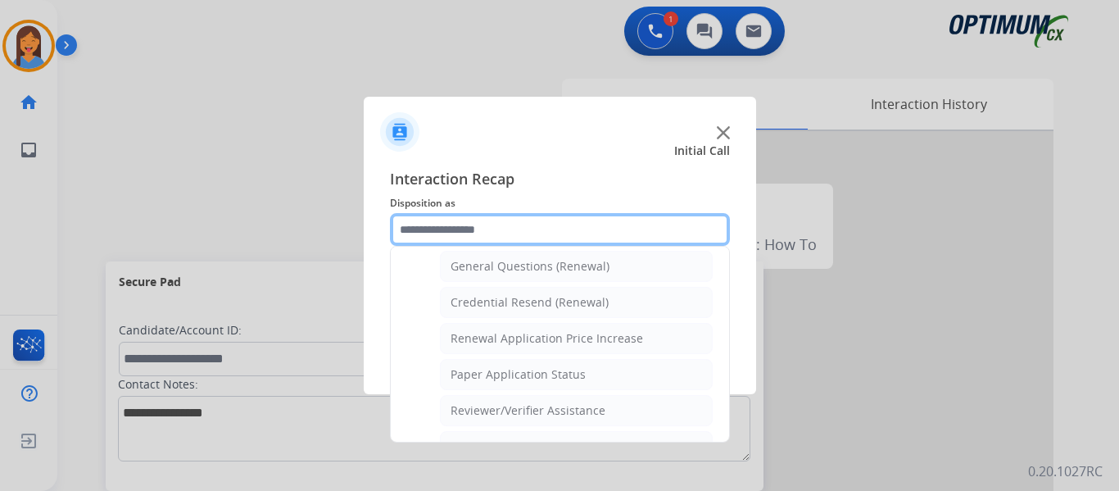
scroll to position [521, 0]
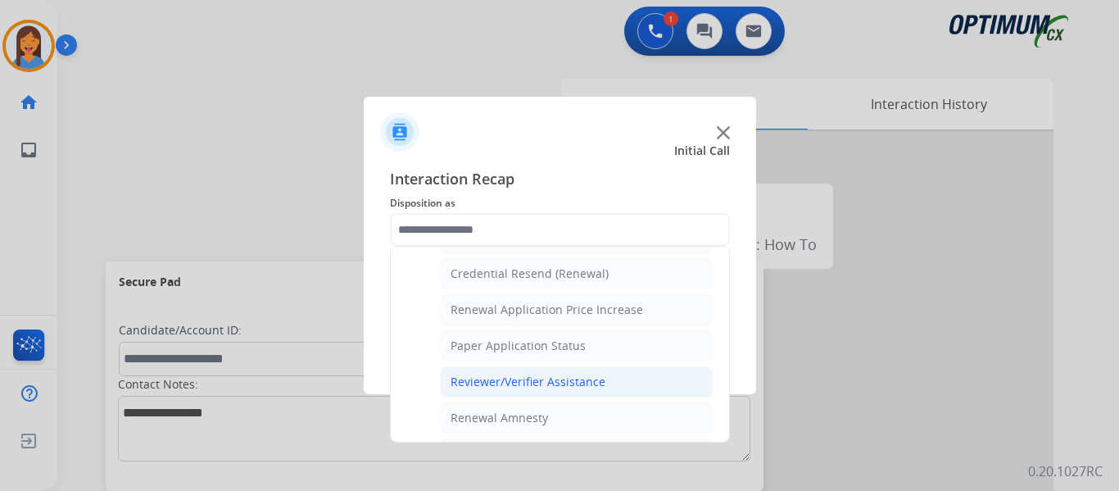
click at [511, 377] on div "Reviewer/Verifier Assistance" at bounding box center [527, 381] width 155 height 16
type input "**********"
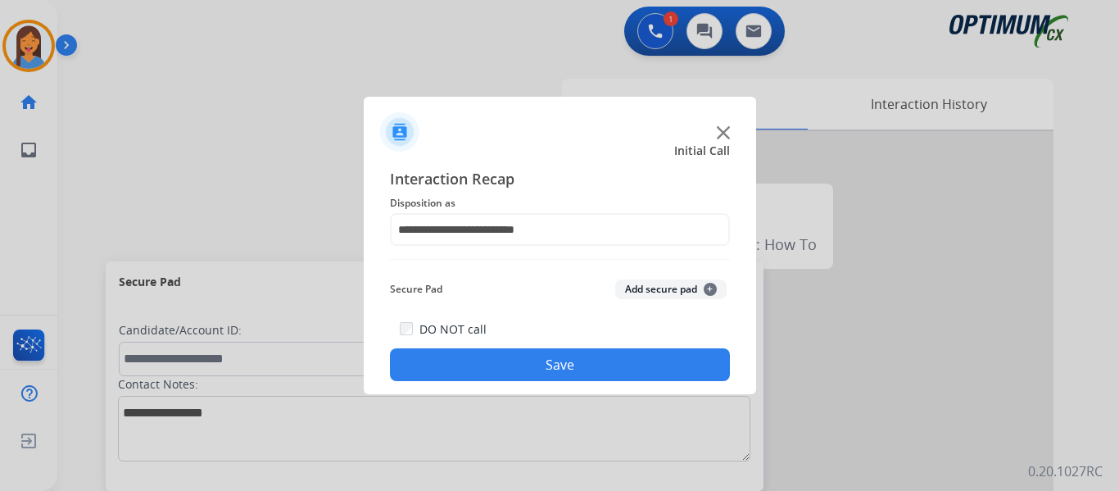
click at [581, 351] on button "Save" at bounding box center [560, 364] width 340 height 33
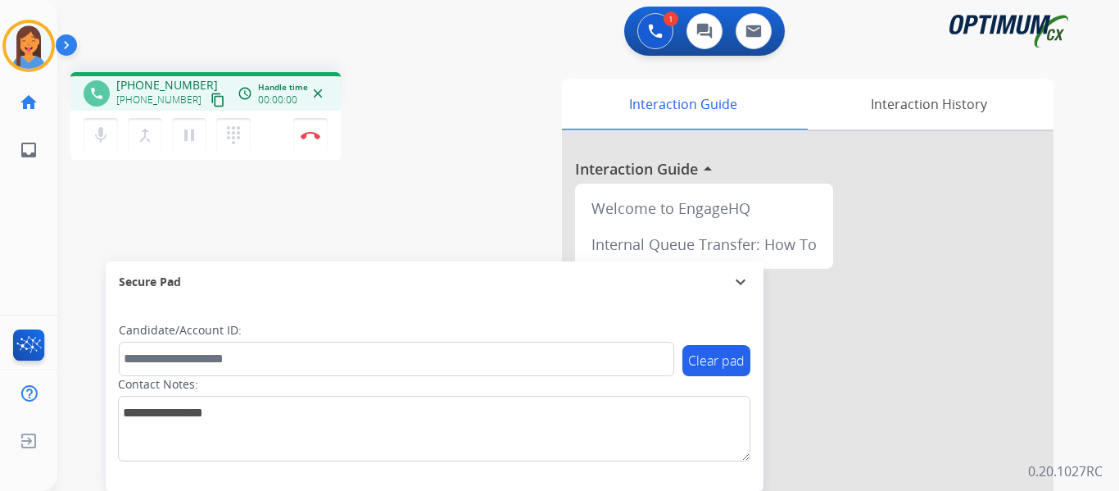
click at [210, 99] on mat-icon "content_copy" at bounding box center [217, 100] width 15 height 15
click at [314, 138] on img at bounding box center [311, 135] width 20 height 8
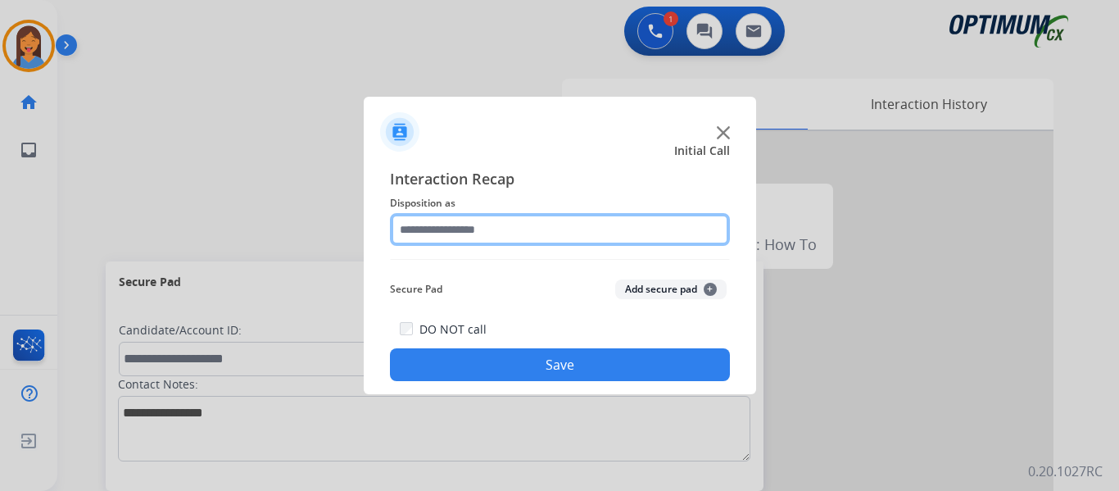
click at [467, 232] on input "text" at bounding box center [560, 229] width 340 height 33
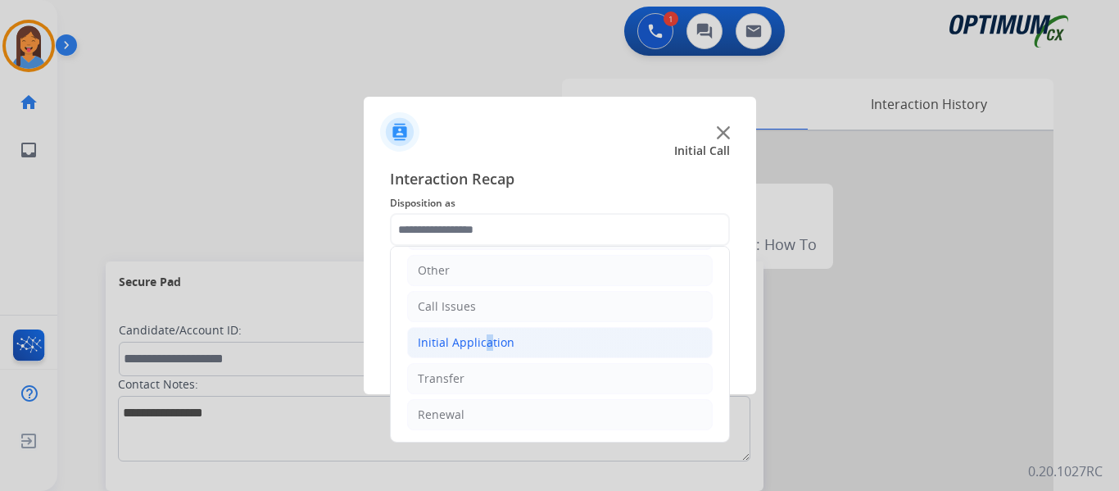
click at [480, 340] on div "Initial Application" at bounding box center [466, 342] width 97 height 16
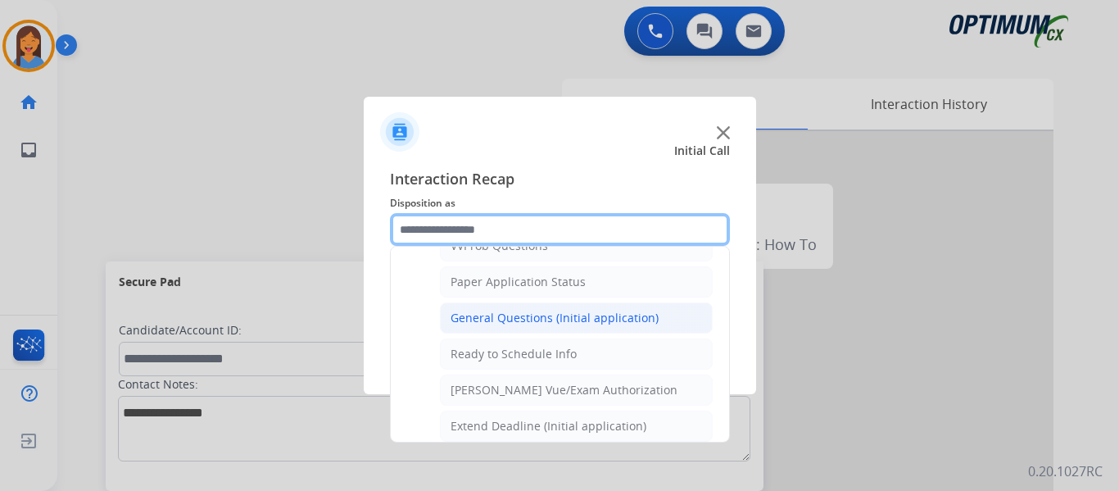
scroll to position [930, 0]
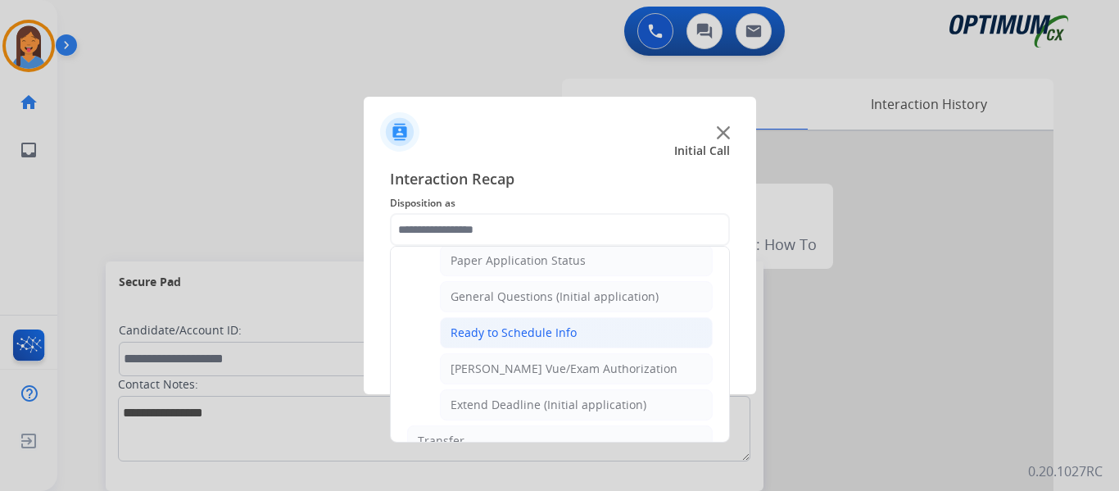
click at [514, 337] on div "Ready to Schedule Info" at bounding box center [513, 332] width 126 height 16
type input "**********"
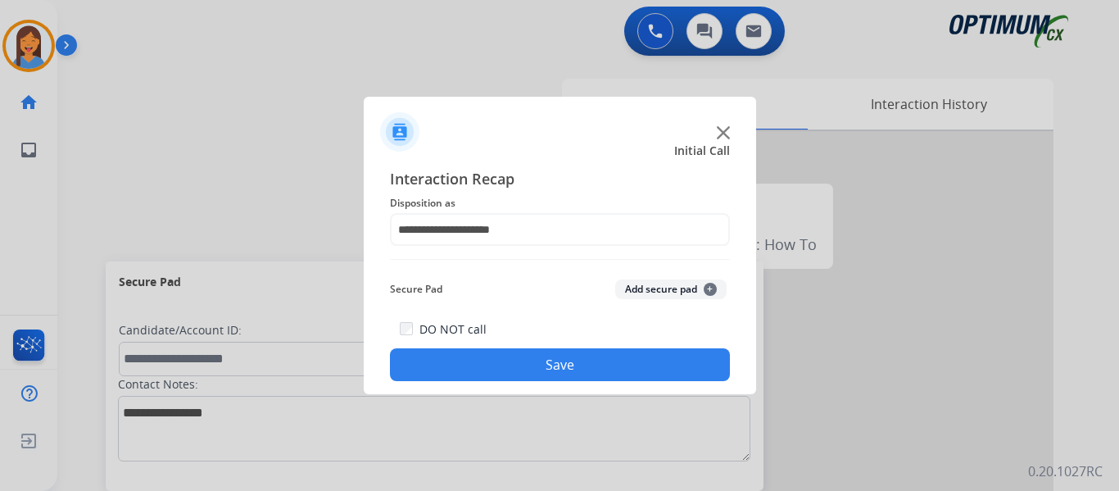
click at [564, 350] on button "Save" at bounding box center [560, 364] width 340 height 33
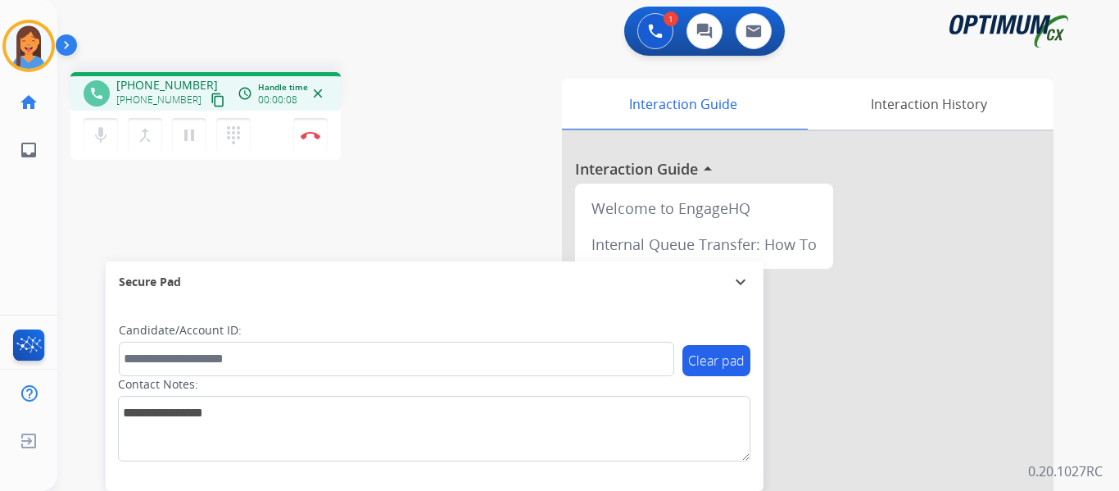
click at [210, 99] on mat-icon "content_copy" at bounding box center [217, 100] width 15 height 15
click at [307, 132] on img at bounding box center [311, 135] width 20 height 8
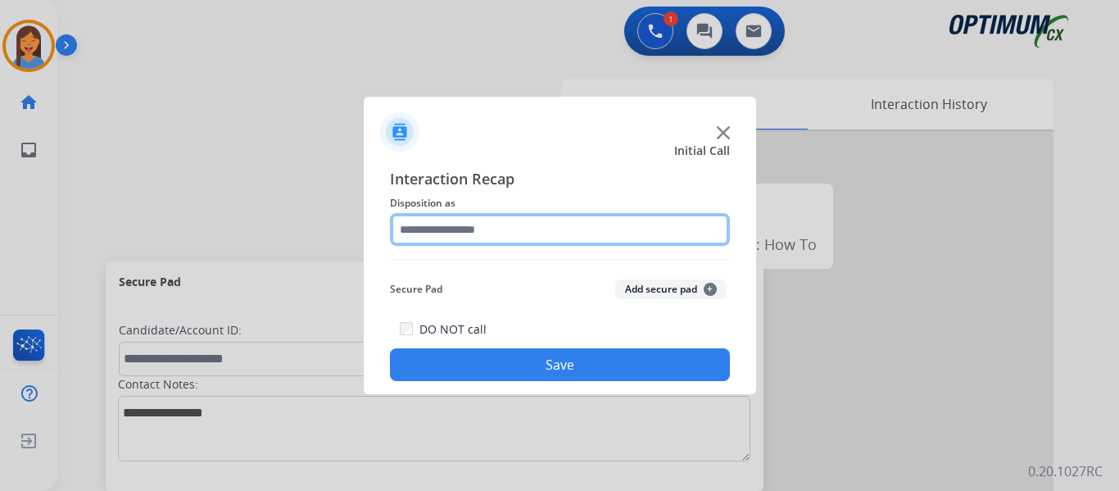
click at [474, 229] on input "text" at bounding box center [560, 229] width 340 height 33
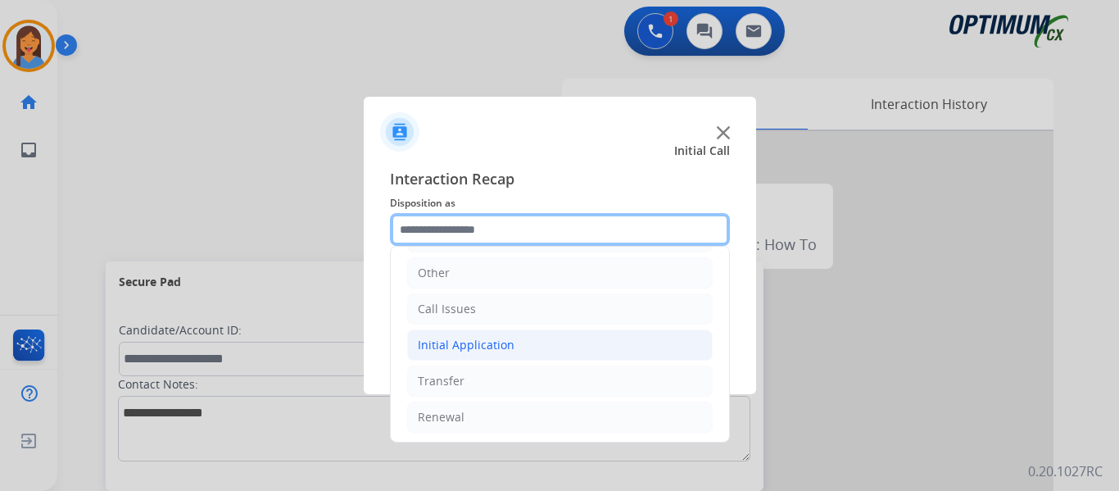
scroll to position [111, 0]
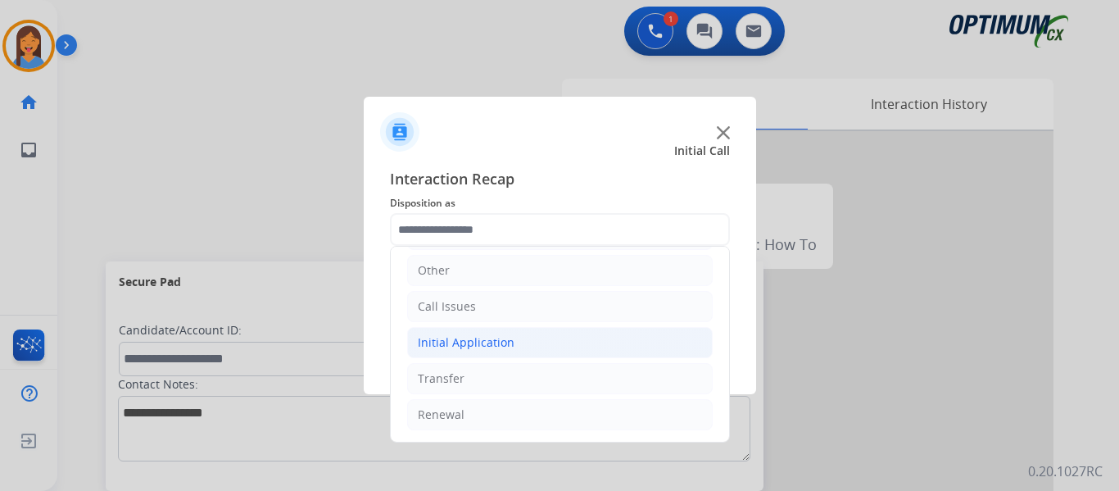
click at [496, 341] on div "Initial Application" at bounding box center [466, 342] width 97 height 16
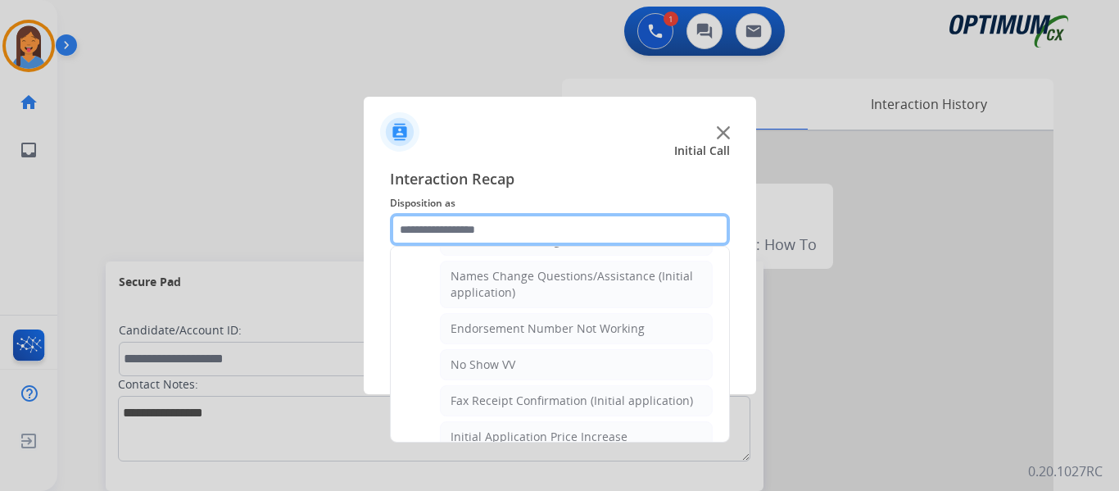
scroll to position [357, 0]
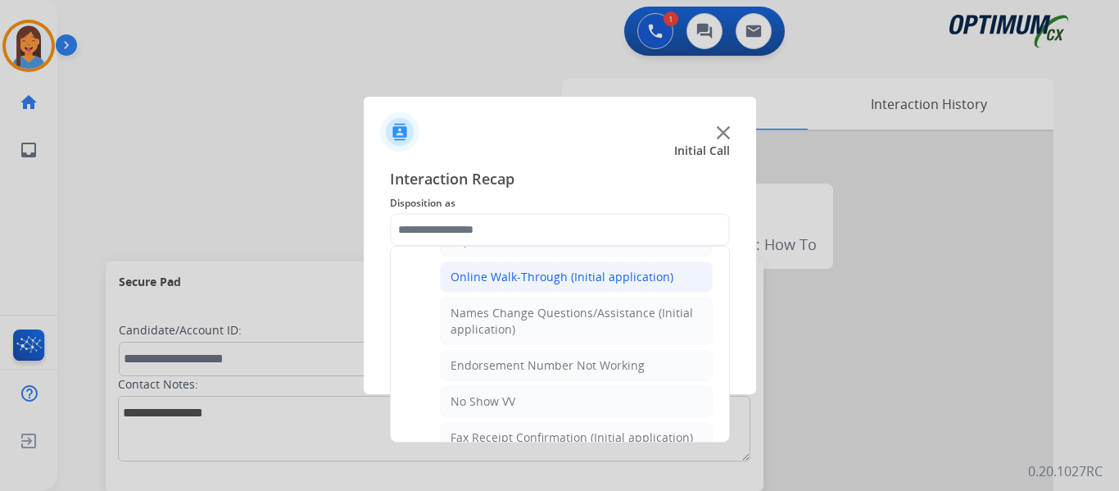
click at [555, 278] on div "Online Walk-Through (Initial application)" at bounding box center [561, 277] width 223 height 16
type input "**********"
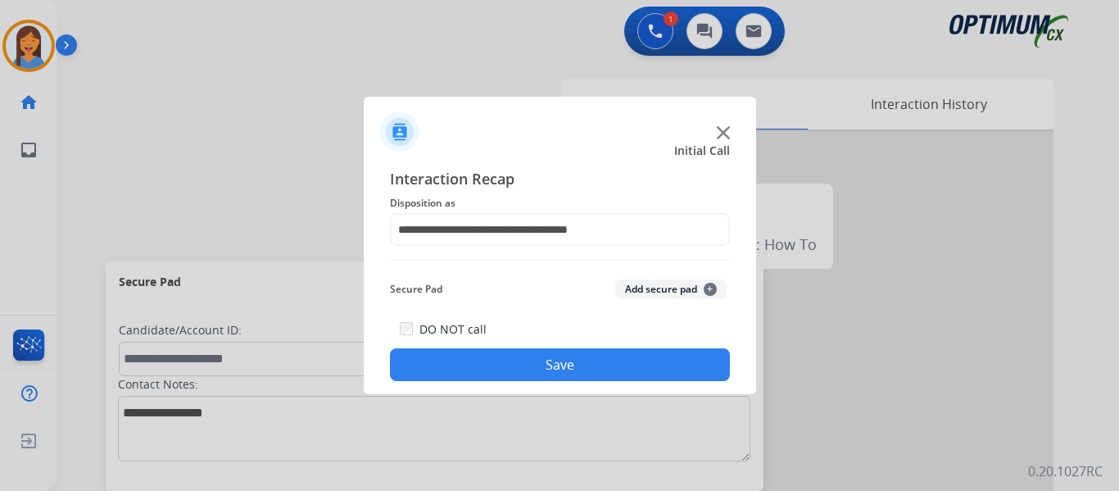
click at [591, 367] on button "Save" at bounding box center [560, 364] width 340 height 33
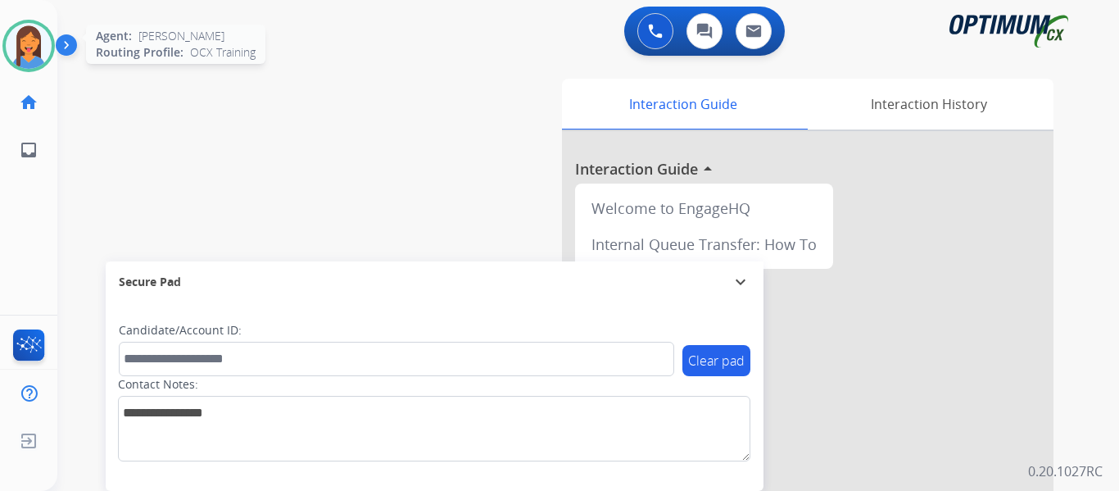
click at [32, 51] on img at bounding box center [29, 46] width 46 height 46
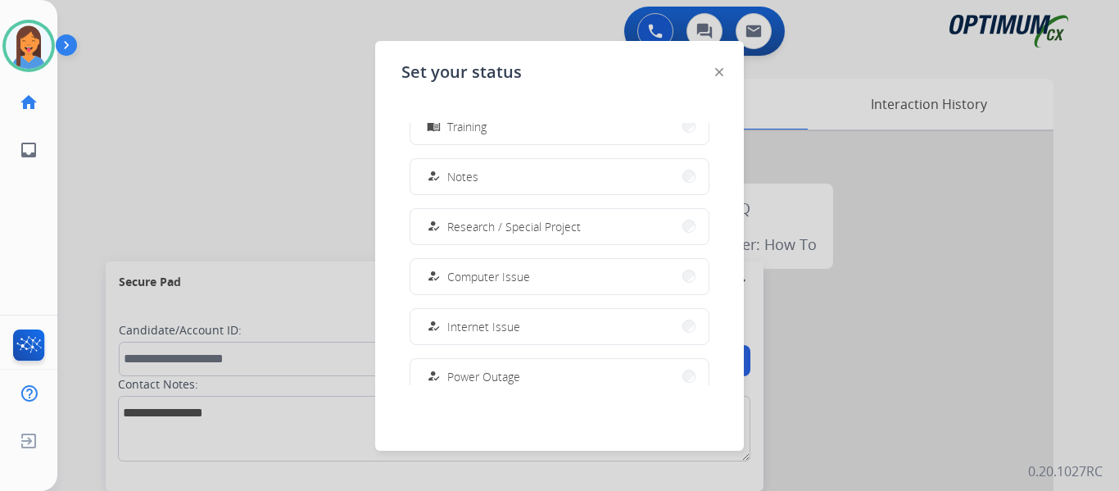
scroll to position [409, 0]
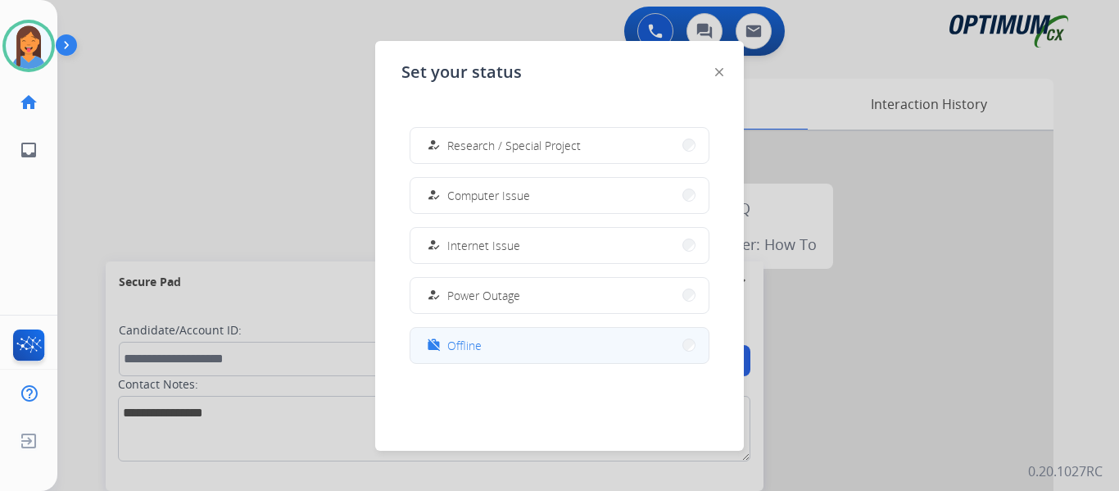
click at [478, 341] on span "Offline" at bounding box center [464, 345] width 34 height 17
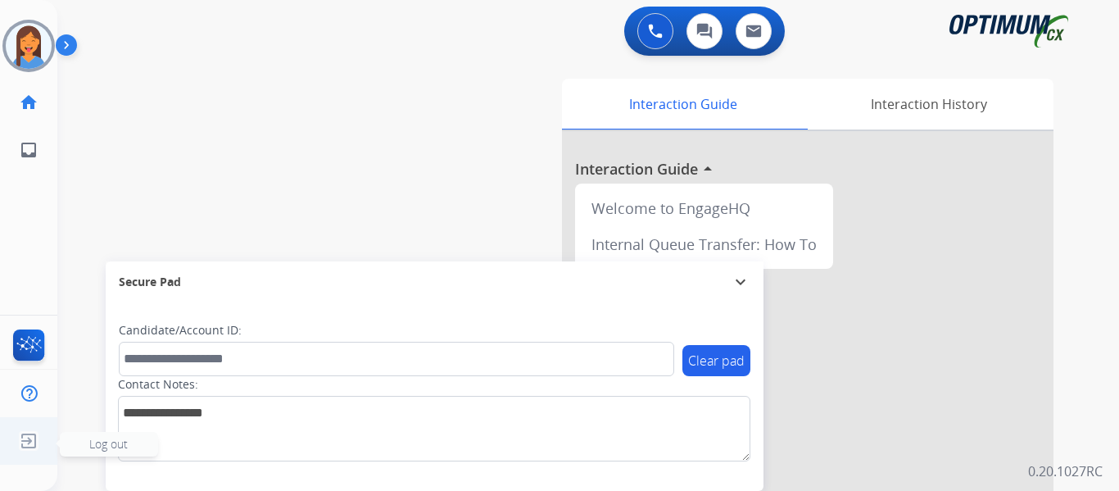
click at [29, 442] on img at bounding box center [28, 440] width 29 height 31
